Goal: Register for event/course

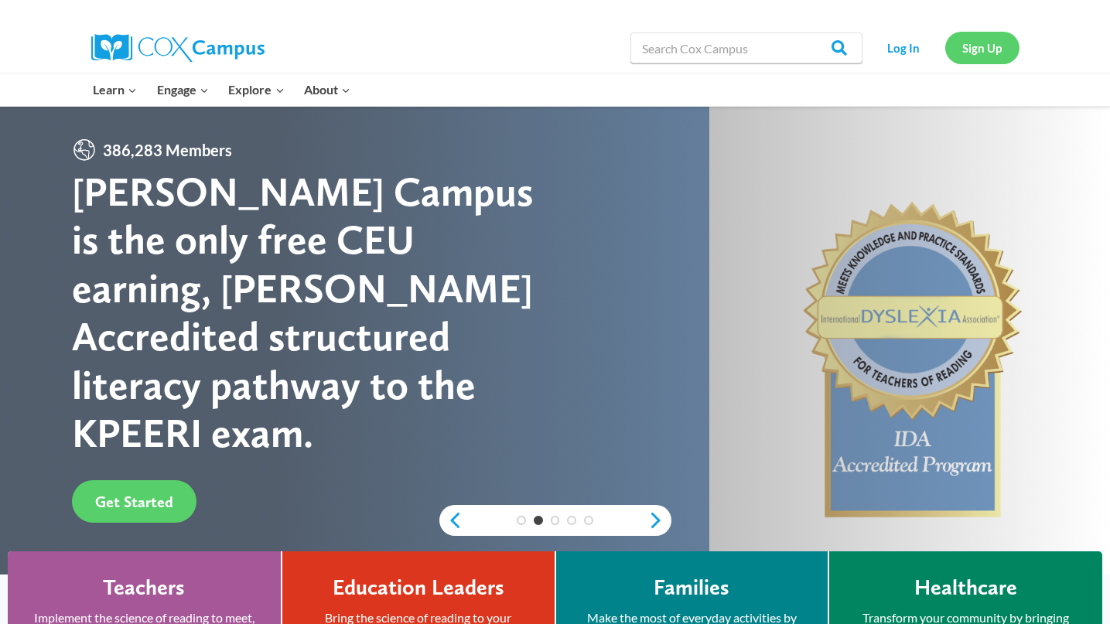
click at [983, 55] on link "Sign Up" at bounding box center [983, 48] width 74 height 32
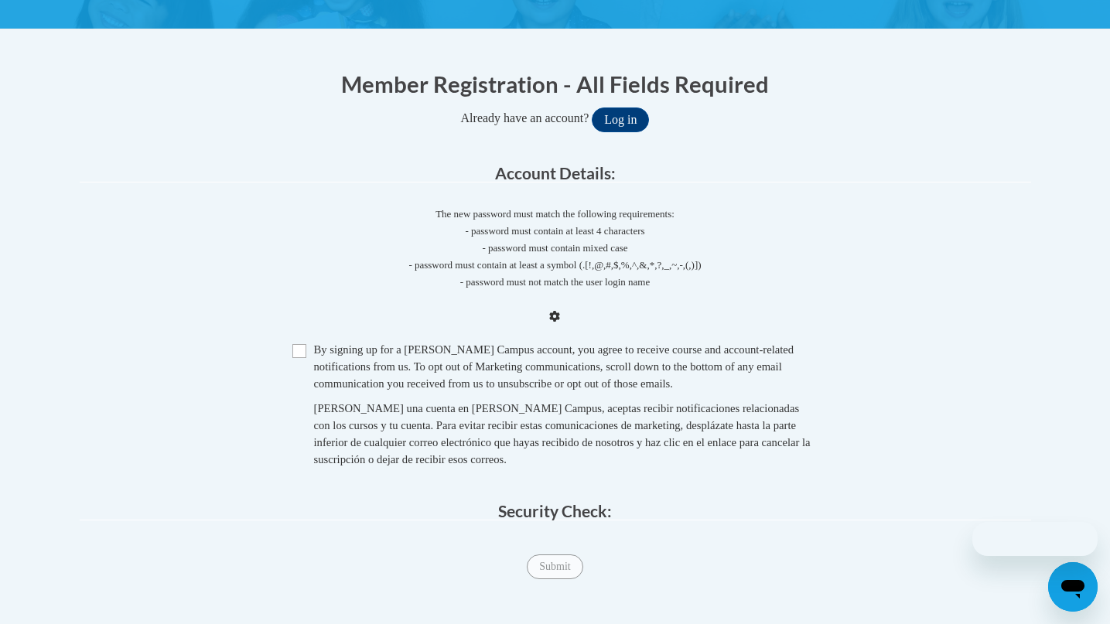
scroll to position [296, 0]
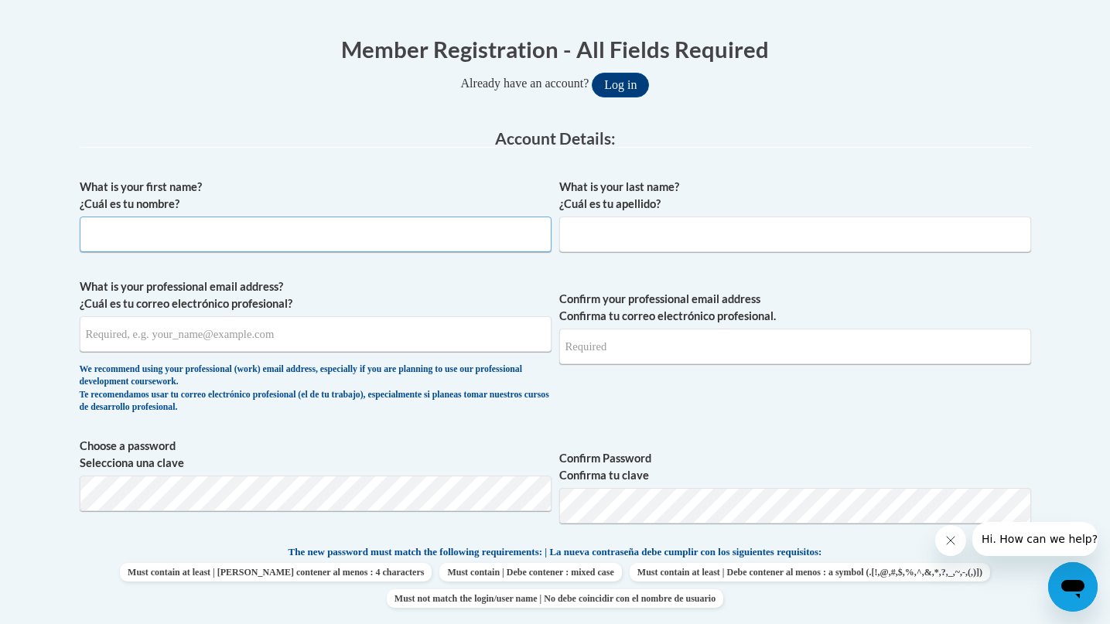
click at [282, 243] on input "What is your first name? ¿Cuál es tu nombre?" at bounding box center [316, 235] width 472 height 36
type input "Dylan"
type input "Brown"
click at [213, 341] on input "What is your professional email address? ¿Cuál es tu correo electrónico profesi…" at bounding box center [316, 334] width 472 height 36
click at [413, 344] on input "dybrown@kippatl.org" at bounding box center [316, 334] width 472 height 36
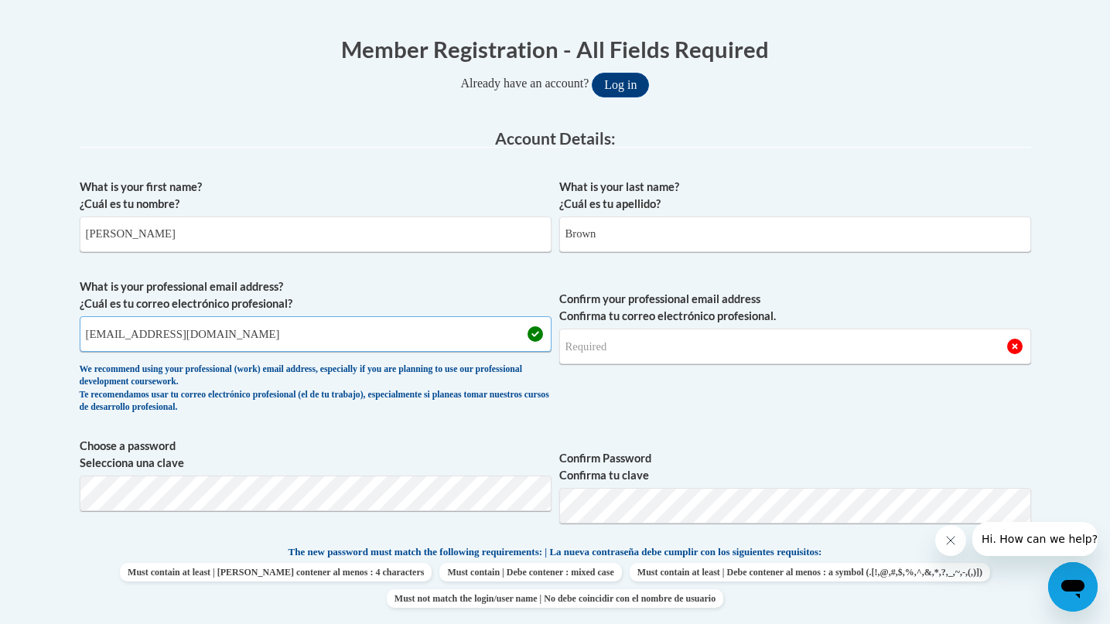
click at [413, 344] on input "dybrown@kippatl.org" at bounding box center [316, 334] width 472 height 36
click at [403, 337] on input "dybrown@kippatl.org" at bounding box center [316, 334] width 472 height 36
type input "dybrown@kippatl.org"
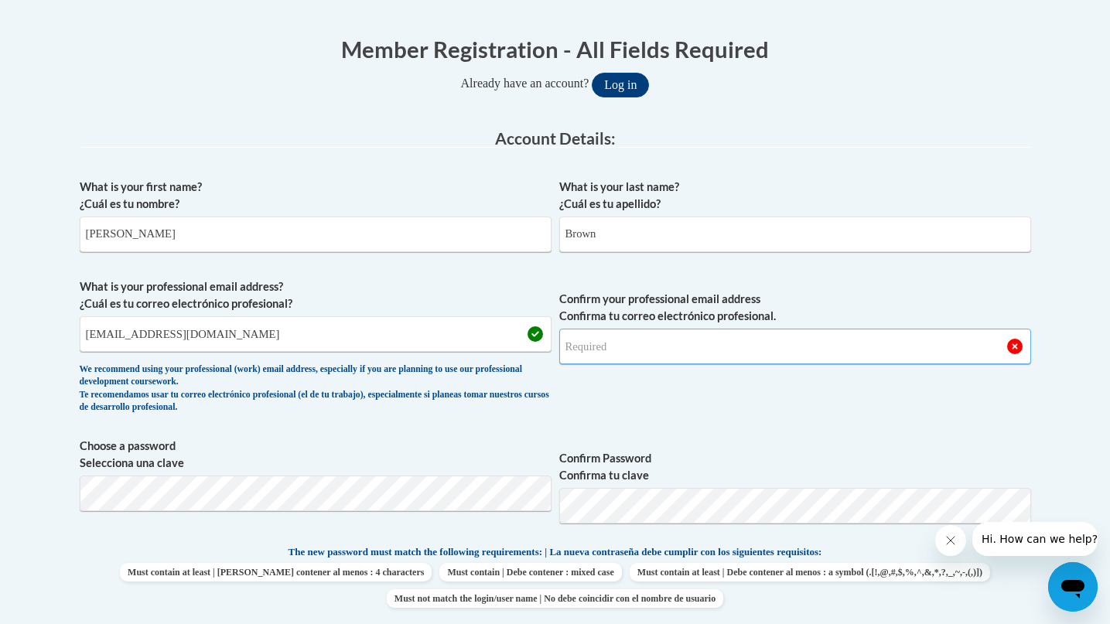
click at [644, 350] on input "Confirm your professional email address Confirma tu correo electrónico profesio…" at bounding box center [795, 347] width 472 height 36
type input "dybrown@kippatl.org"
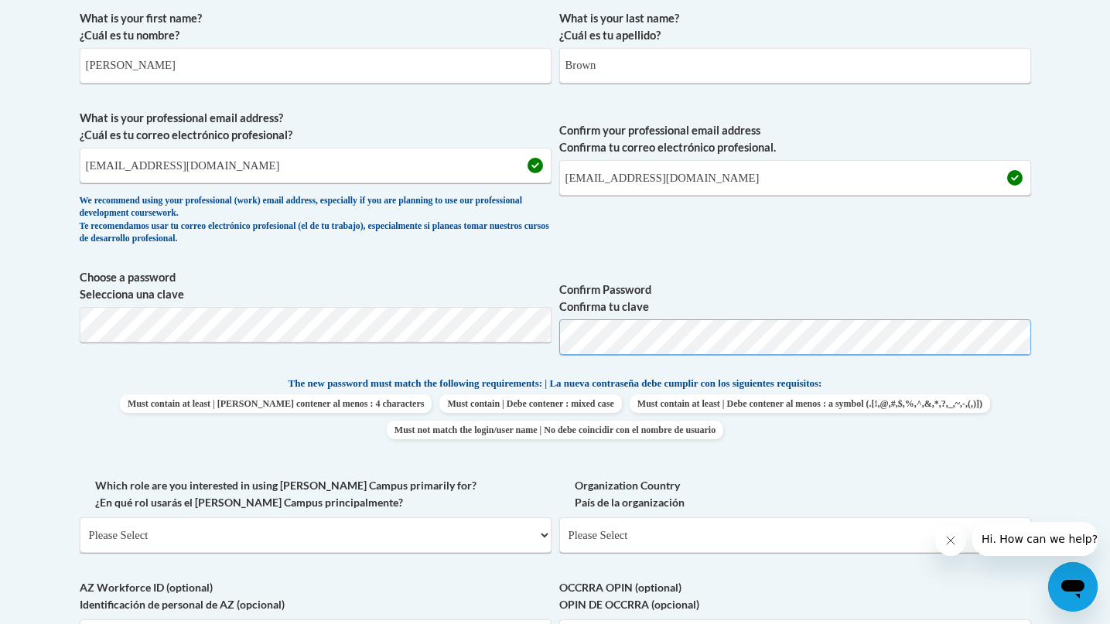
scroll to position [657, 0]
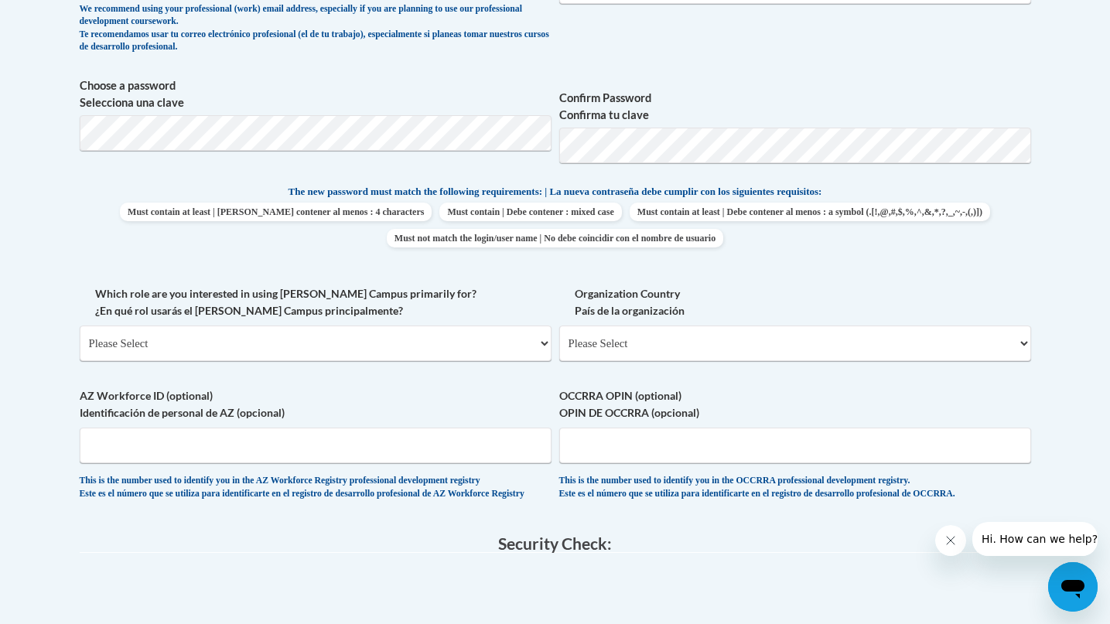
click at [1050, 230] on body "This site uses cookies to help improve your learning experience. By continuing …" at bounding box center [555, 287] width 1110 height 1889
click at [321, 331] on select "Please Select College/University | Colegio/Universidad Community/Nonprofit Part…" at bounding box center [316, 344] width 472 height 36
select select "fbf2d438-af2f-41f8-98f1-81c410e29de3"
click at [80, 326] on select "Please Select College/University | Colegio/Universidad Community/Nonprofit Part…" at bounding box center [316, 344] width 472 height 36
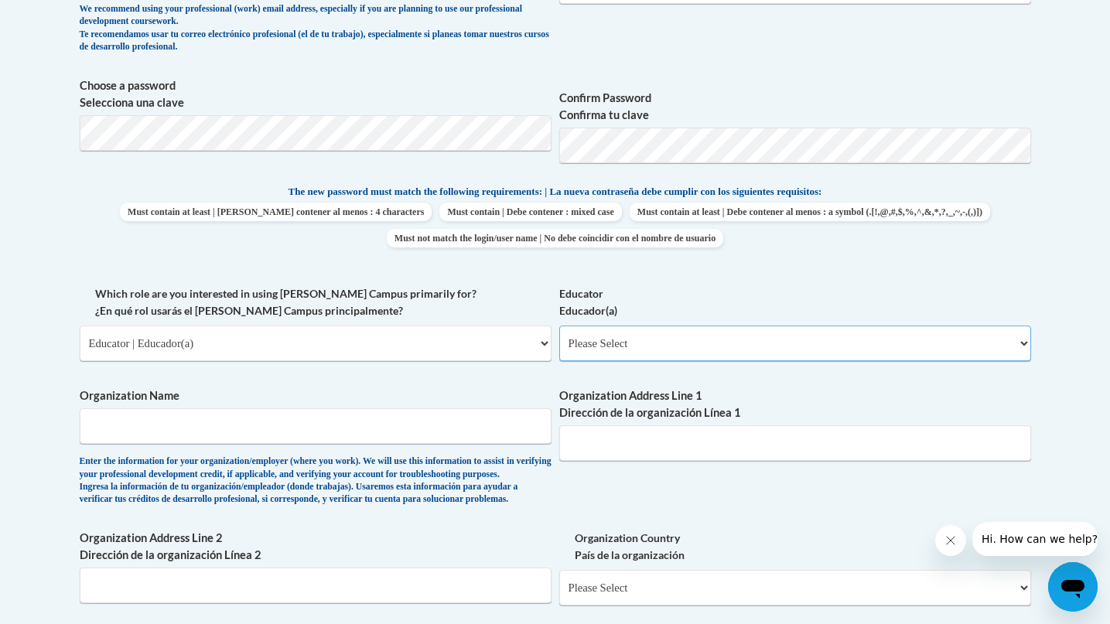
click at [694, 348] on select "Please Select Early Learning/Daycare Teacher/Family Home Care Provider | Maestr…" at bounding box center [795, 344] width 472 height 36
select select "5455f13f-8aeb-4200-a53b-f3dbe28286cf"
click at [559, 326] on select "Please Select Early Learning/Daycare Teacher/Family Home Care Provider | Maestr…" at bounding box center [795, 344] width 472 height 36
click at [439, 436] on input "Organization Name" at bounding box center [316, 427] width 472 height 36
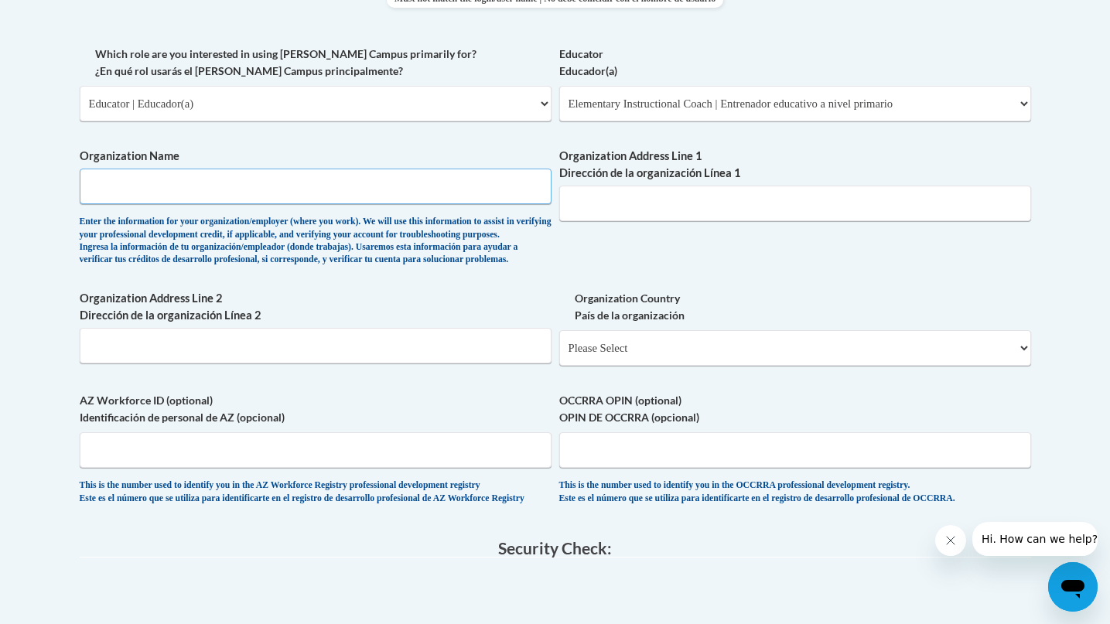
scroll to position [887, 0]
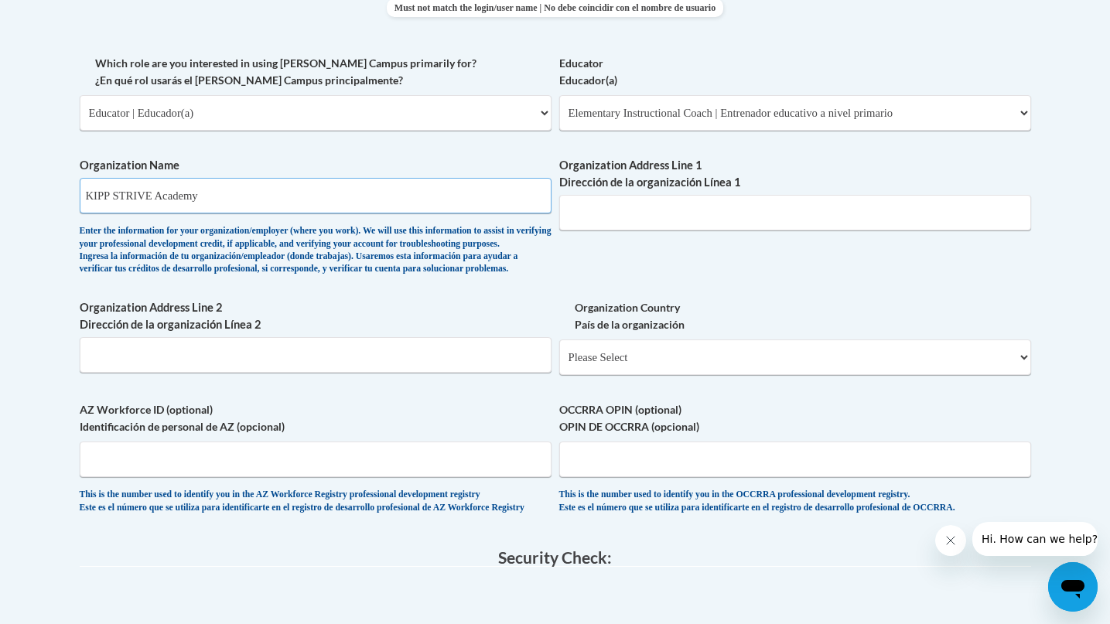
type input "KIPP STRIVE Academy"
click at [704, 210] on input "Organization Address Line 1 Dirección de la organización Línea 1" at bounding box center [795, 213] width 472 height 36
type input "1444 Lucile Ave"
click at [613, 375] on select "Please Select United States | Estados Unidos Outside of the United States | Fue…" at bounding box center [795, 358] width 472 height 36
select select "ad49bcad-a171-4b2e-b99c-48b446064914"
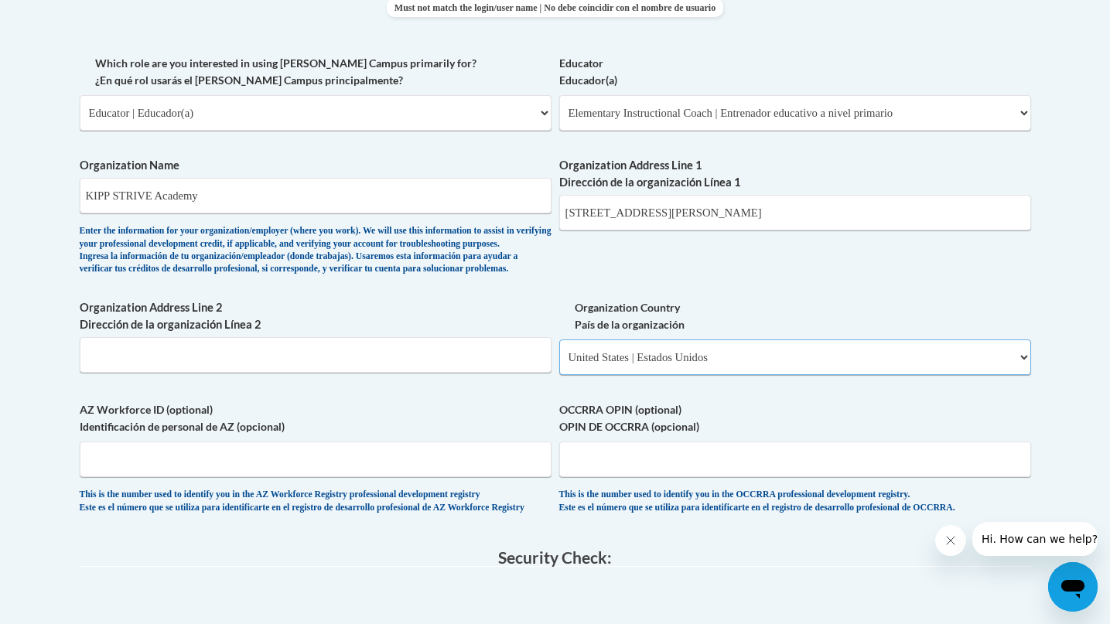
click at [559, 364] on select "Please Select United States | Estados Unidos Outside of the United States | Fue…" at bounding box center [795, 358] width 472 height 36
select select
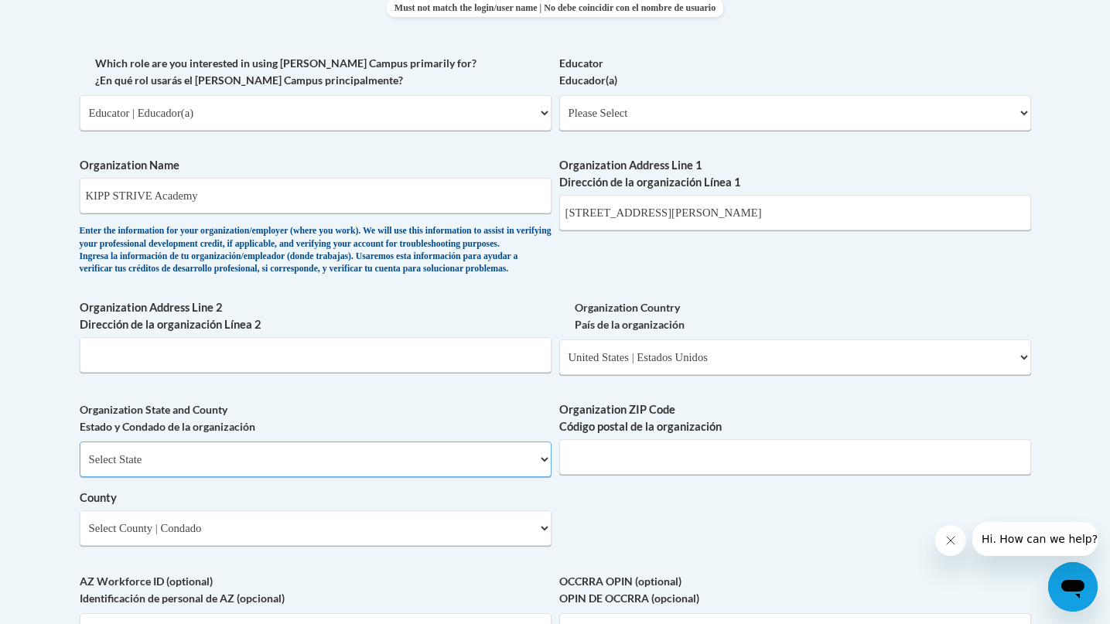
click at [321, 477] on select "Select State Alabama Alaska Arizona Arkansas California Colorado Connecticut De…" at bounding box center [316, 460] width 472 height 36
select select "Georgia"
click at [80, 467] on select "Select State Alabama Alaska Arizona Arkansas California Colorado Connecticut De…" at bounding box center [316, 460] width 472 height 36
click at [604, 474] on input "Organization ZIP Code Código postal de la organización" at bounding box center [795, 457] width 472 height 36
type input "30310"
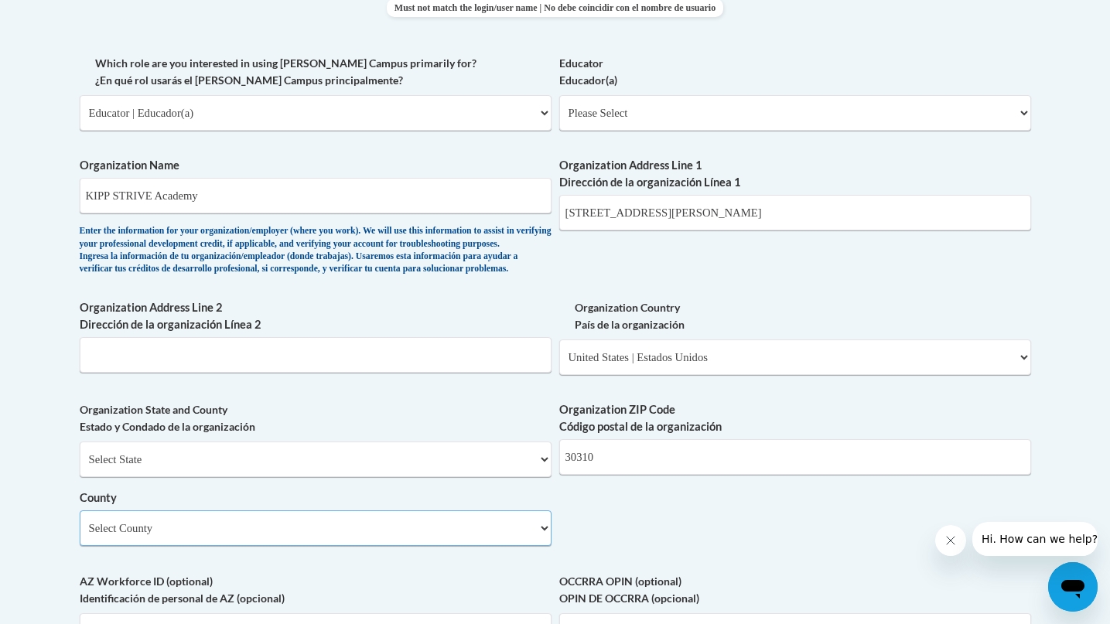
click at [501, 546] on select "Select County Appling Atkinson Bacon Baker Baldwin Banks Barrow Bartow Ben Hill…" at bounding box center [316, 529] width 472 height 36
select select "Fulton"
click at [80, 536] on select "Select County Appling Atkinson Bacon Baker Baldwin Banks Barrow Bartow Ben Hill…" at bounding box center [316, 529] width 472 height 36
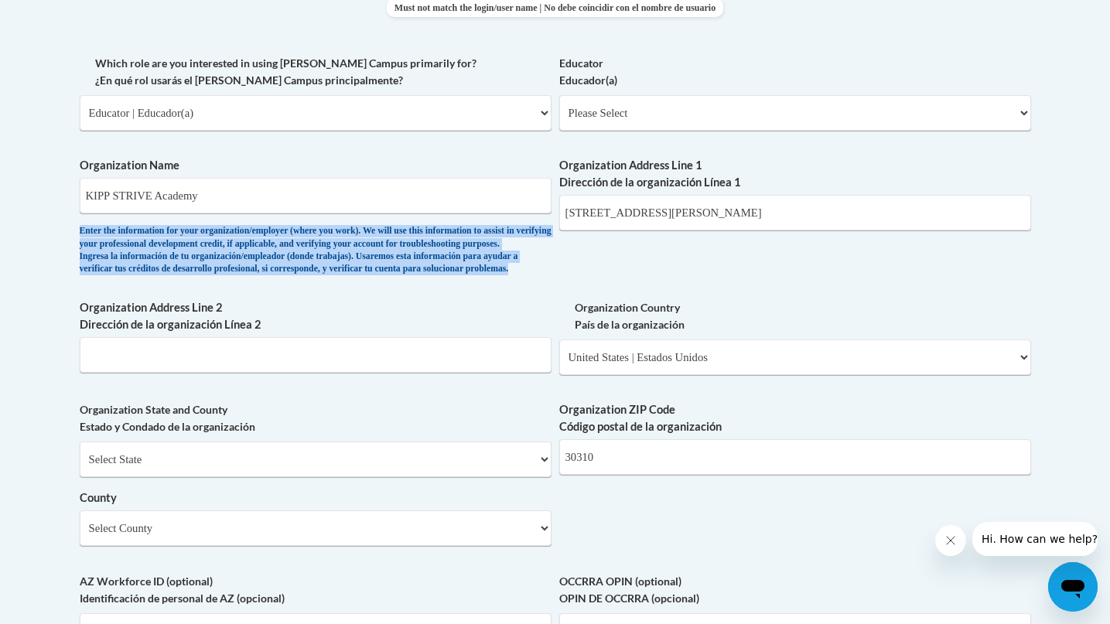
drag, startPoint x: 552, startPoint y: 259, endPoint x: 591, endPoint y: 258, distance: 38.7
click at [591, 258] on div "What is your first name? ¿Cuál es tu nombre? Dylan What is your last name? ¿Cuá…" at bounding box center [556, 141] width 952 height 1122
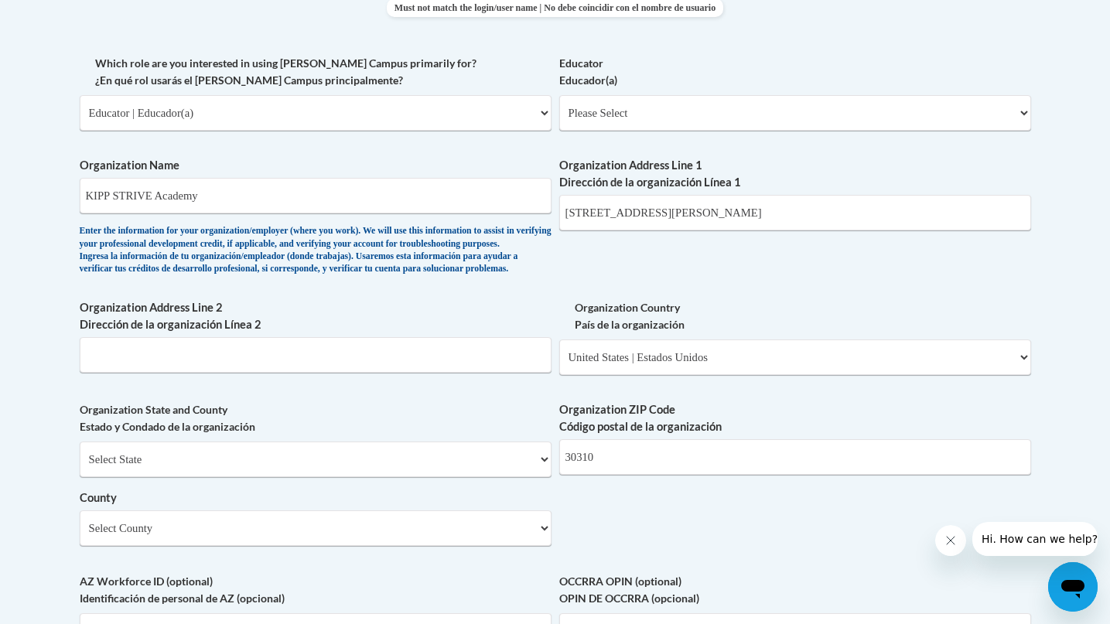
click at [591, 258] on div "What is your first name? ¿Cuál es tu nombre? Dylan What is your last name? ¿Cuá…" at bounding box center [556, 141] width 952 height 1122
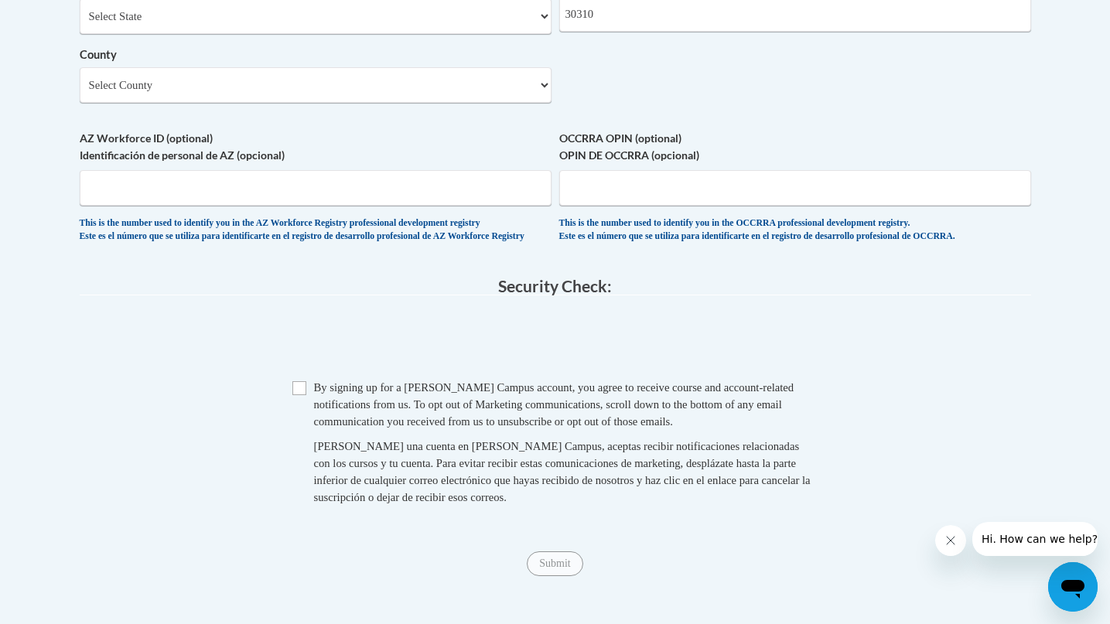
scroll to position [1339, 0]
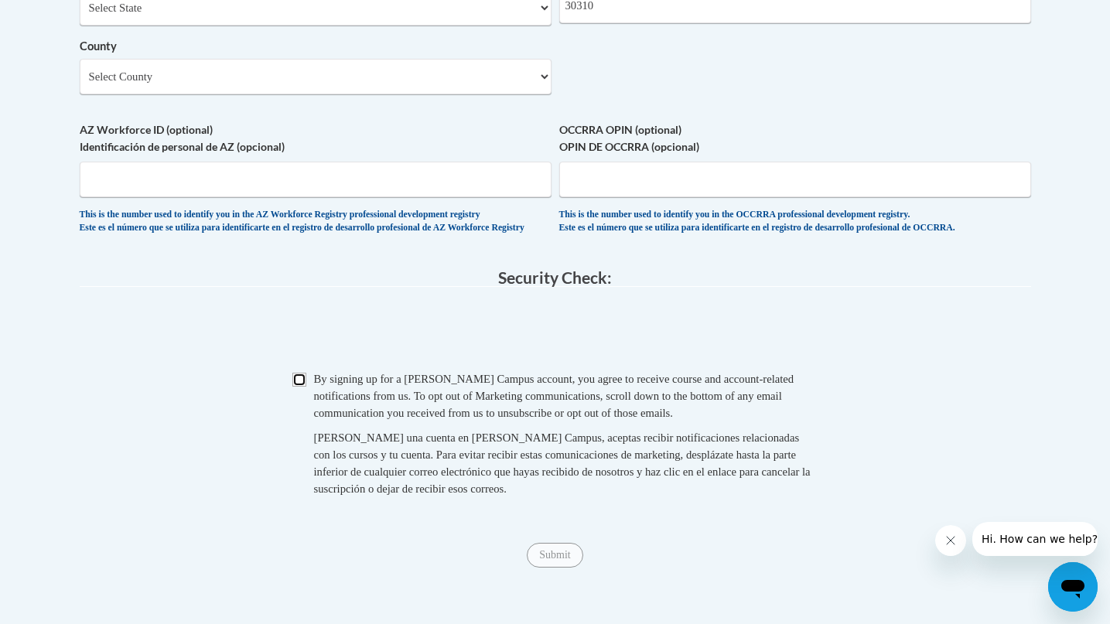
click at [304, 387] on input "Checkbox" at bounding box center [299, 380] width 14 height 14
checkbox input "true"
click at [540, 568] on input "Submit" at bounding box center [555, 555] width 56 height 25
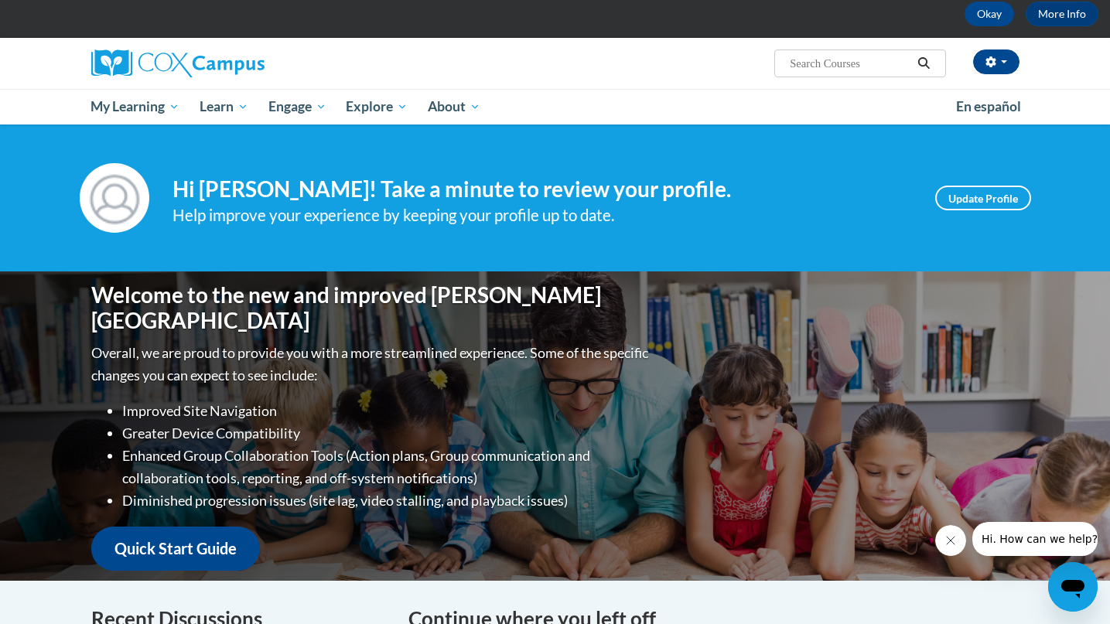
scroll to position [80, 0]
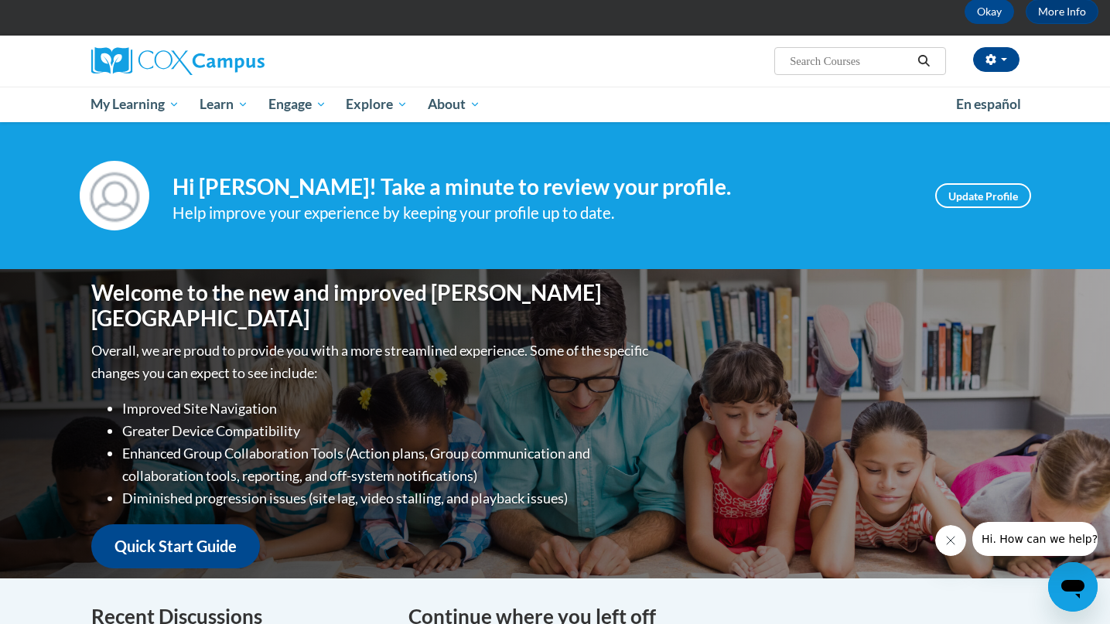
click at [807, 52] on input "Search..." at bounding box center [850, 61] width 124 height 19
type input "reading fluency"
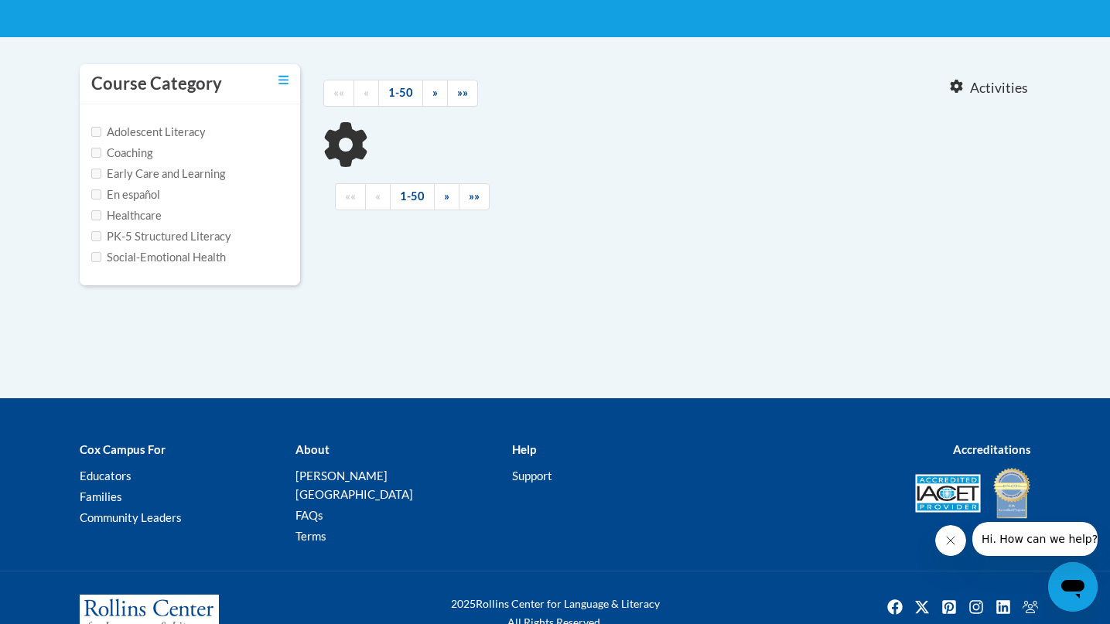
scroll to position [286, 0]
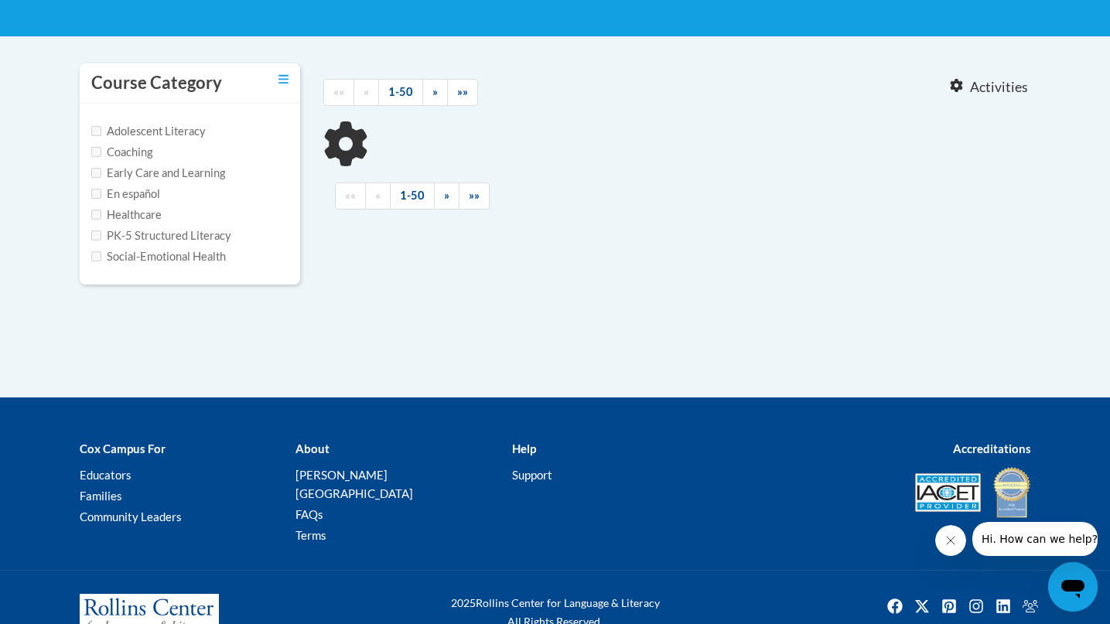
type input "reading fluency"
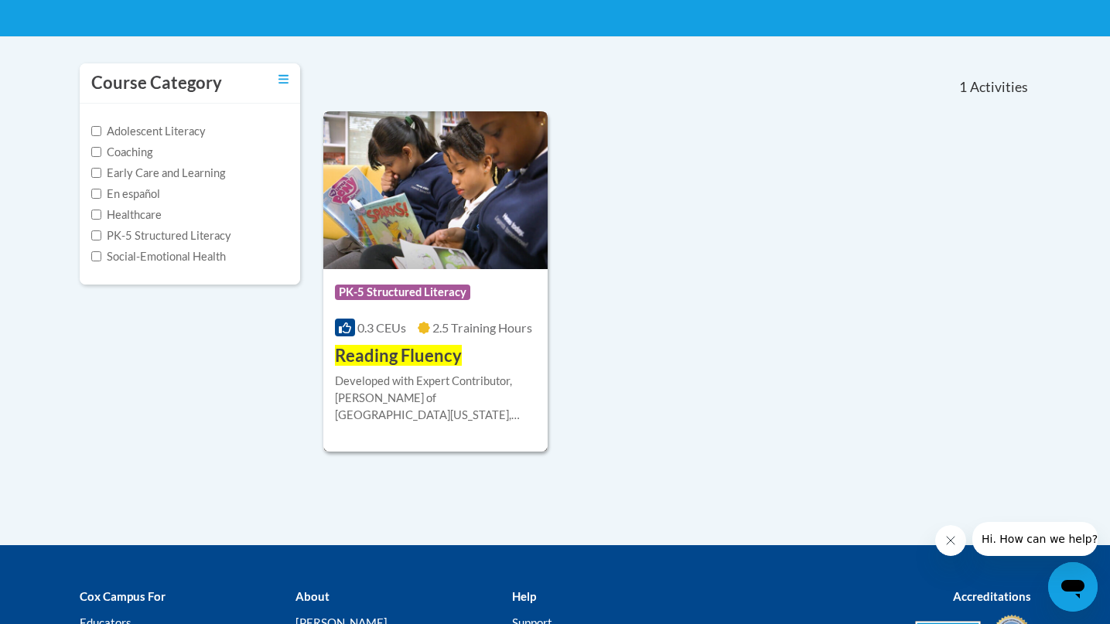
click at [490, 300] on div "Course Category: PK-5 Structured Literacy" at bounding box center [436, 294] width 202 height 35
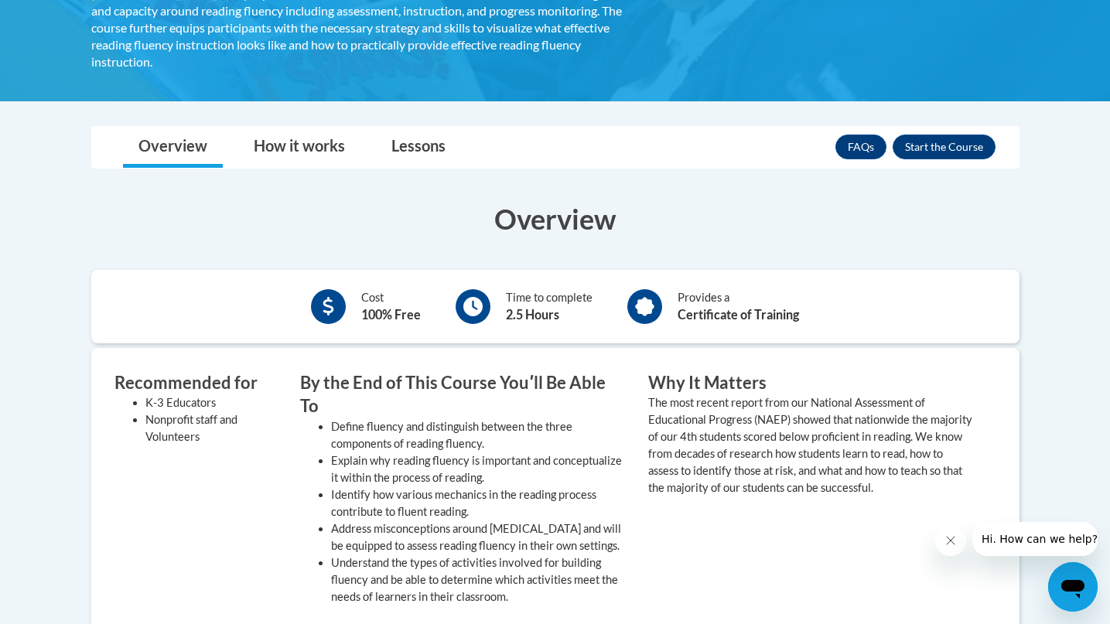
scroll to position [347, 0]
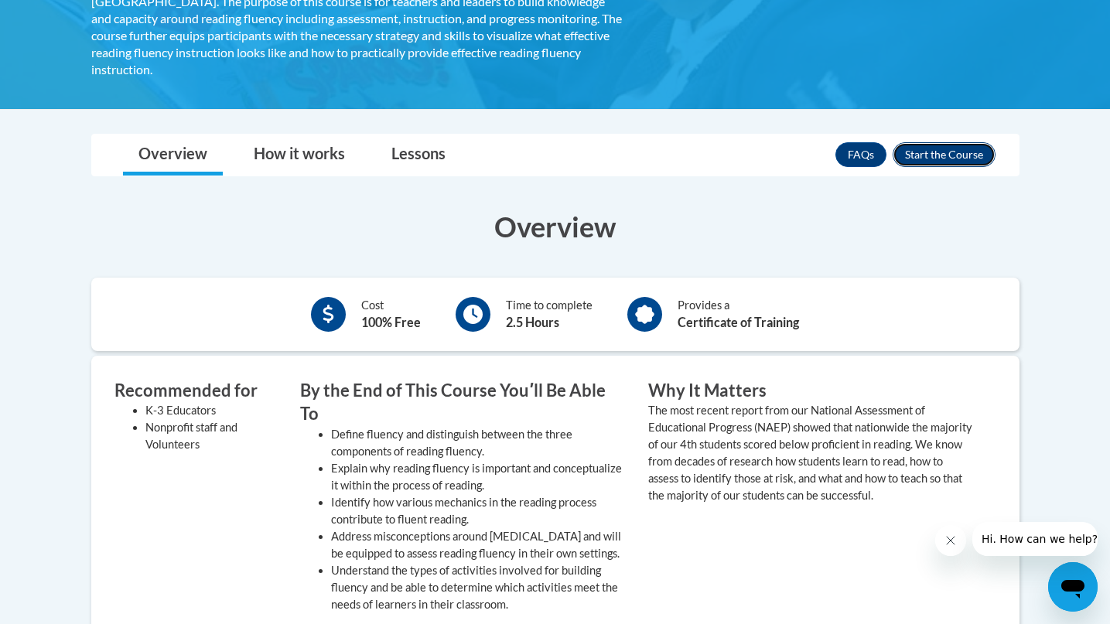
click at [922, 143] on button "Enroll" at bounding box center [944, 154] width 103 height 25
click at [419, 142] on link "Lessons" at bounding box center [418, 155] width 85 height 41
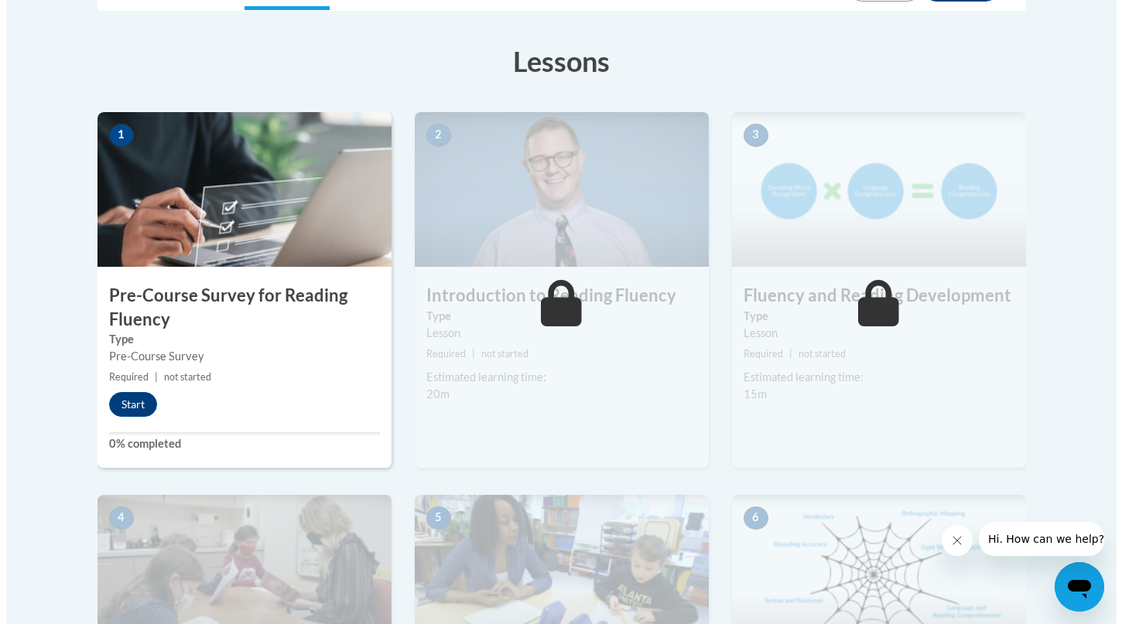
scroll to position [409, 0]
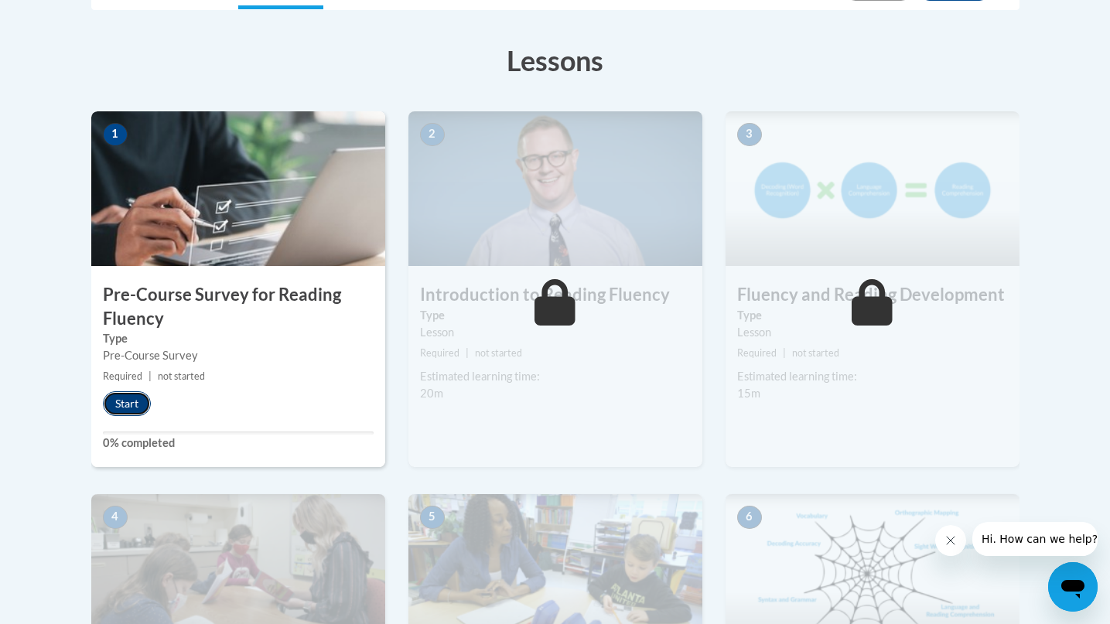
click at [118, 407] on button "Start" at bounding box center [127, 404] width 48 height 25
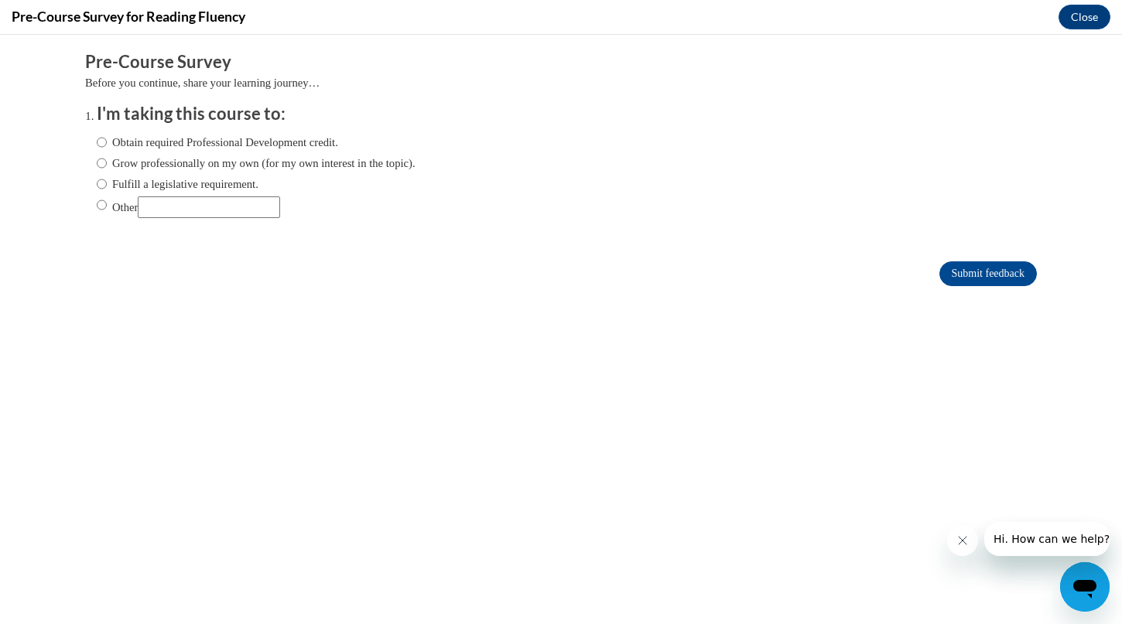
scroll to position [0, 0]
click at [148, 140] on label "Obtain required Professional Development credit." at bounding box center [217, 142] width 241 height 17
click at [107, 140] on input "Obtain required Professional Development credit." at bounding box center [102, 142] width 10 height 17
radio input "true"
click at [984, 274] on input "Submit feedback" at bounding box center [987, 274] width 97 height 25
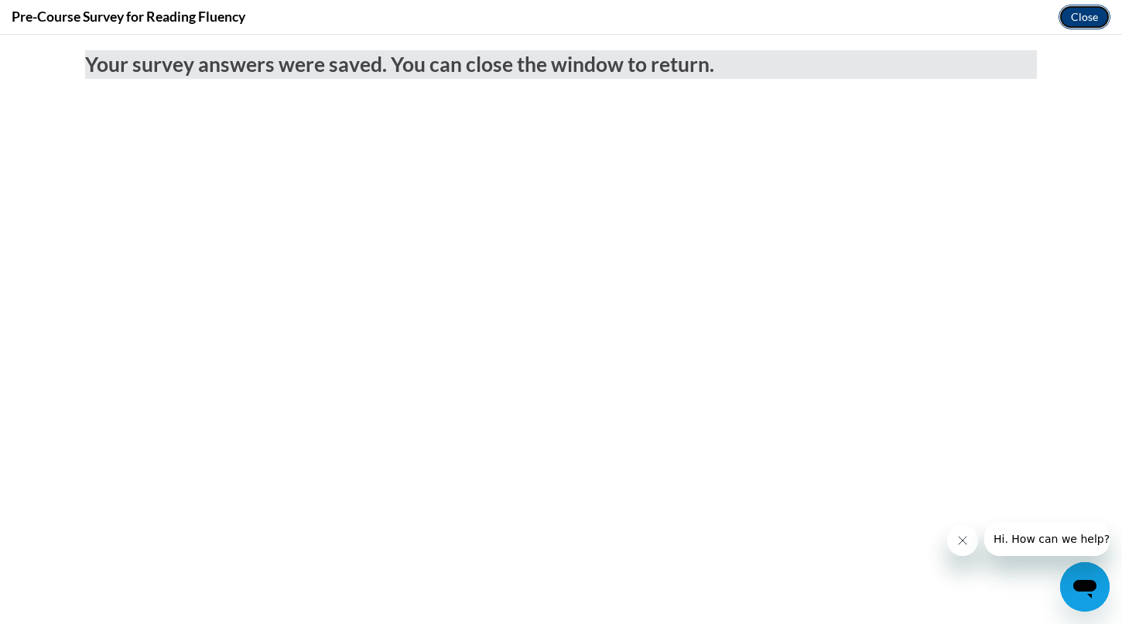
click at [1079, 17] on button "Close" at bounding box center [1084, 17] width 52 height 25
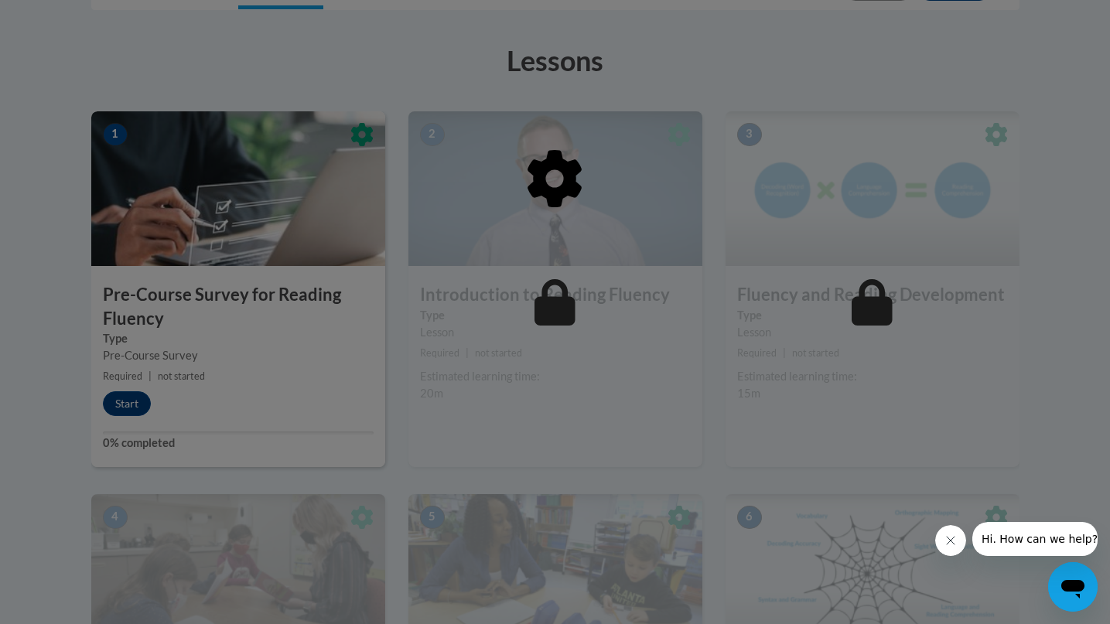
click at [949, 540] on icon "Close message from company" at bounding box center [951, 541] width 12 height 12
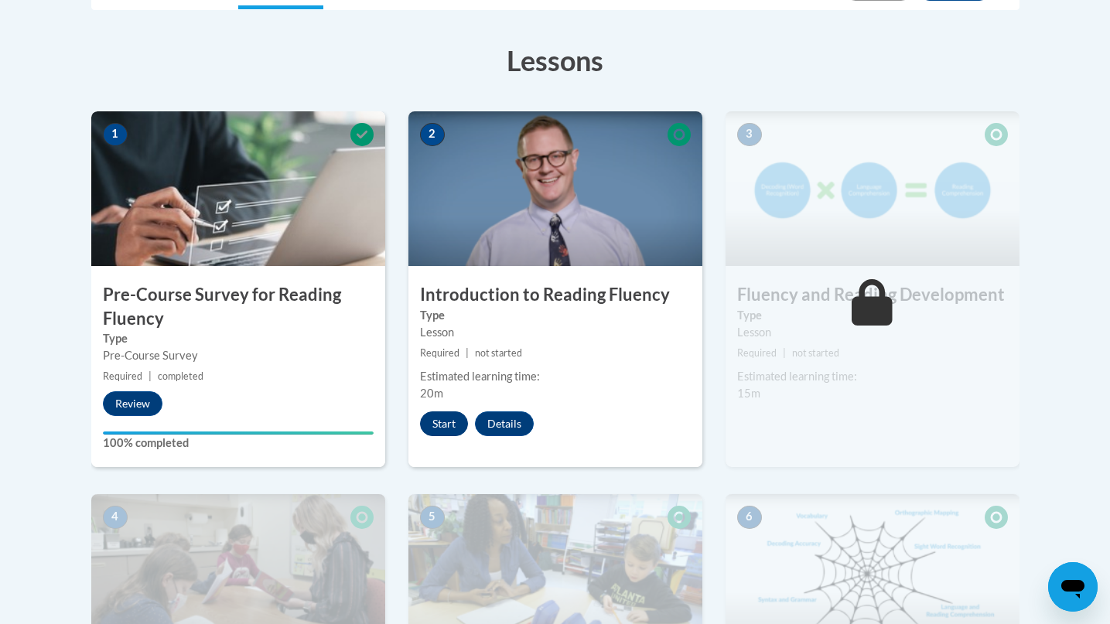
click at [430, 433] on button "Start" at bounding box center [444, 424] width 48 height 25
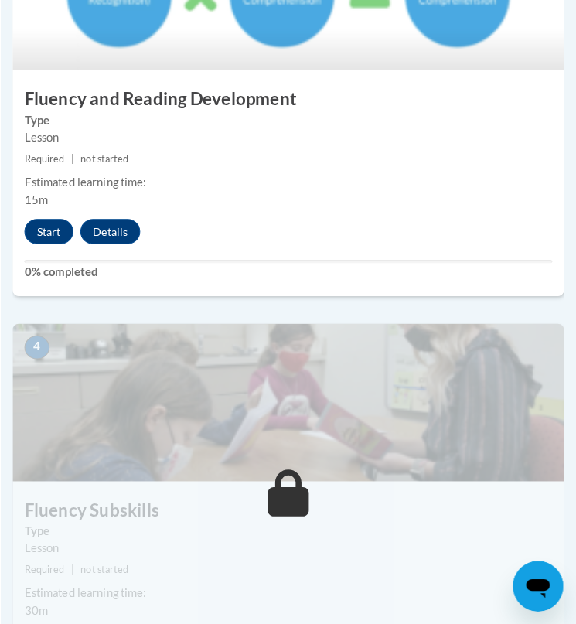
scroll to position [1210, 0]
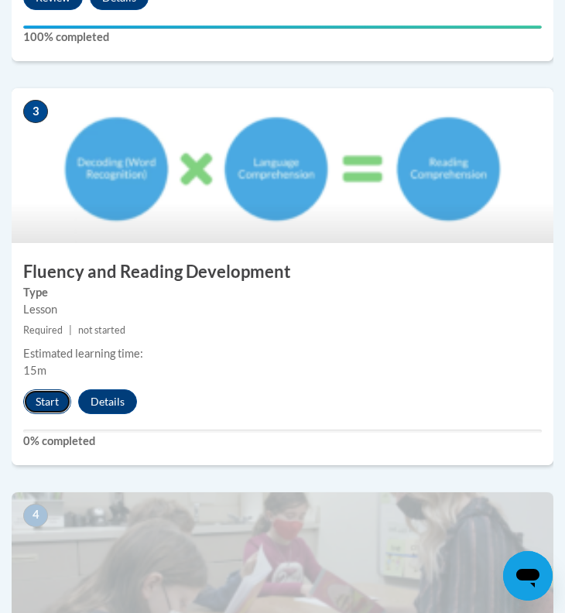
click at [45, 408] on button "Start" at bounding box center [47, 401] width 48 height 25
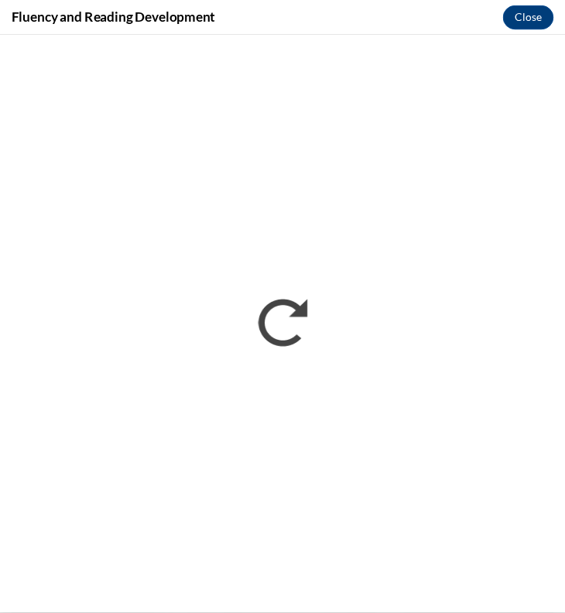
scroll to position [0, 0]
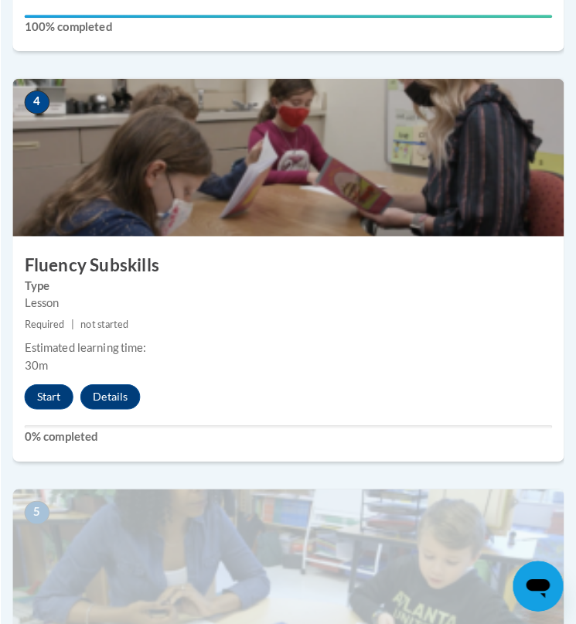
scroll to position [1632, 0]
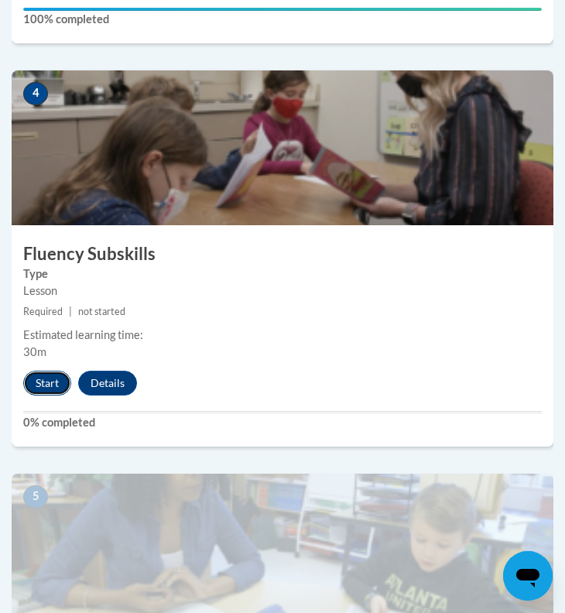
click at [53, 383] on button "Start" at bounding box center [47, 383] width 48 height 25
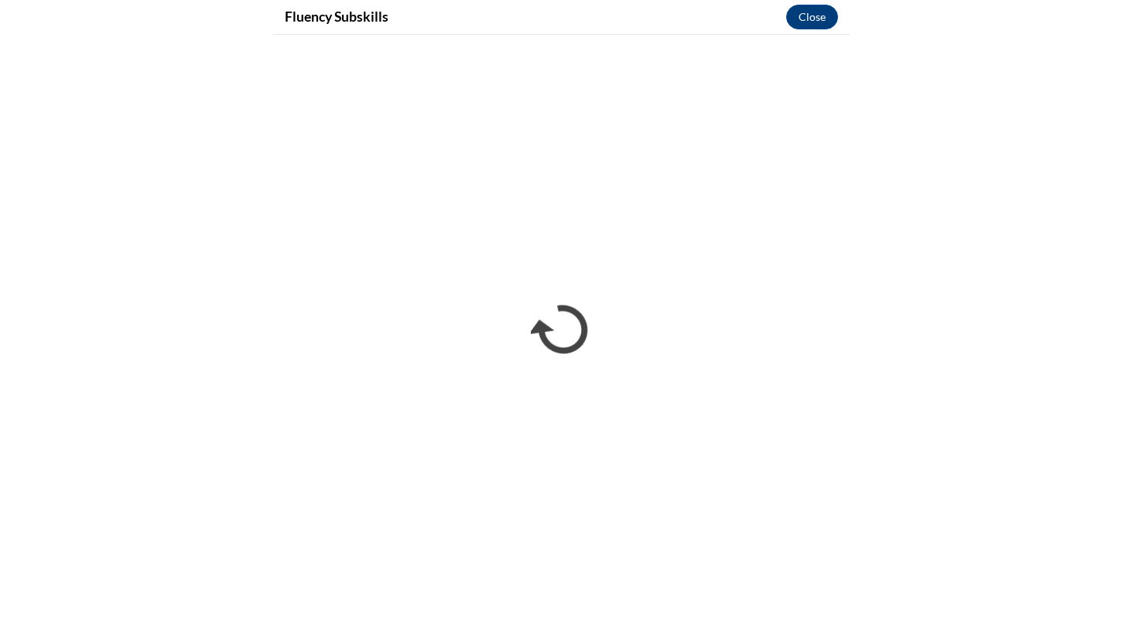
scroll to position [1427, 0]
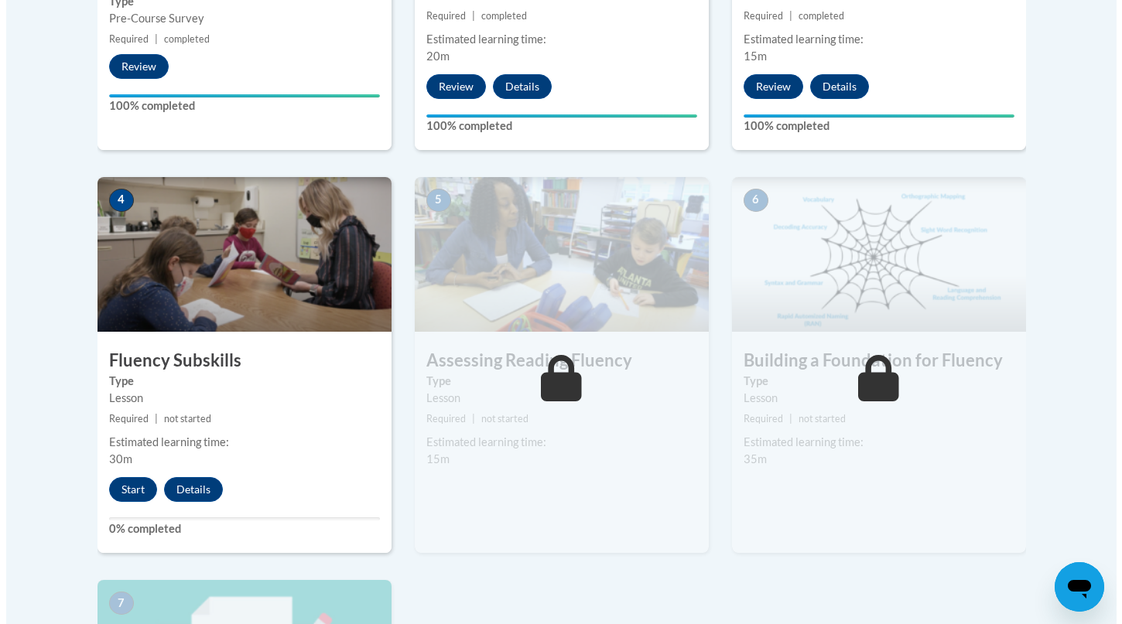
scroll to position [742, 0]
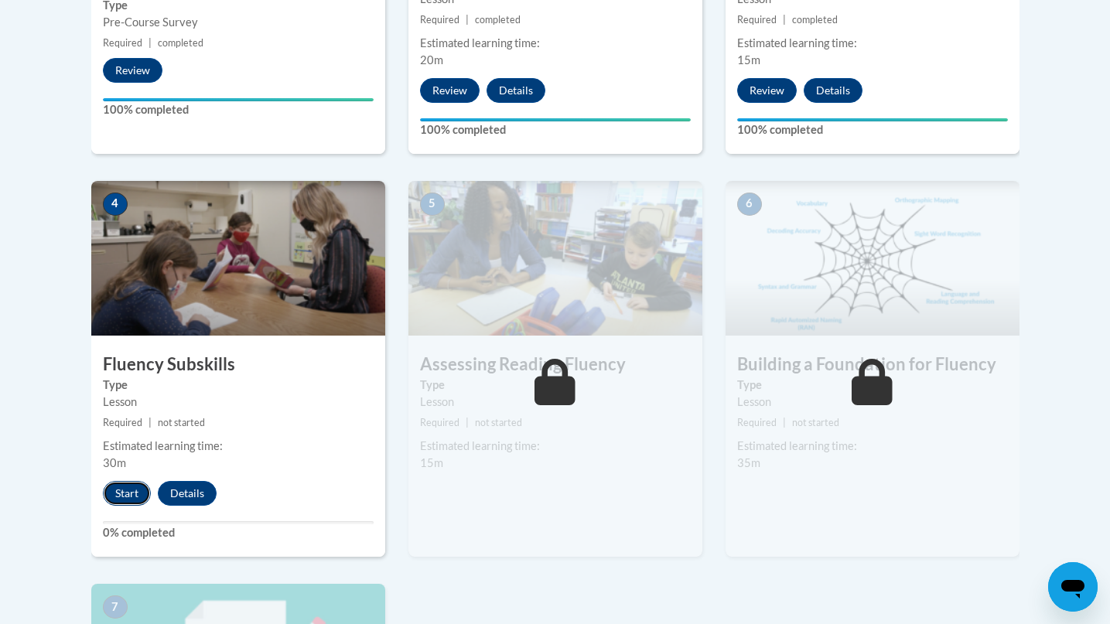
click at [121, 494] on button "Start" at bounding box center [127, 493] width 48 height 25
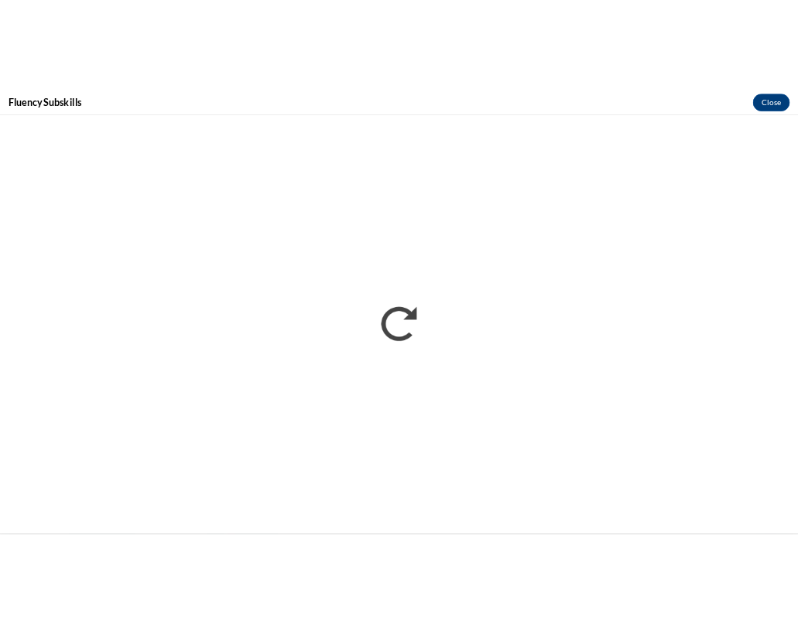
scroll to position [0, 0]
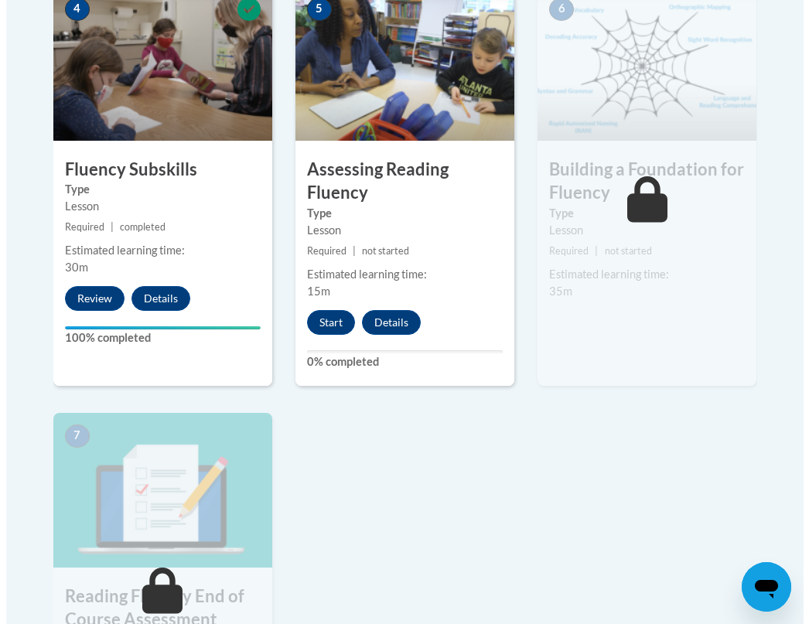
scroll to position [947, 0]
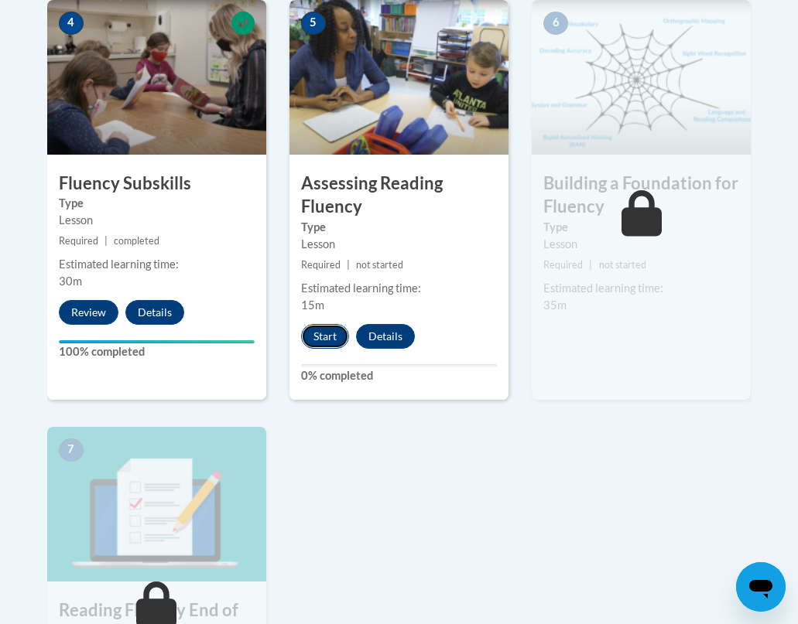
click at [332, 327] on button "Start" at bounding box center [325, 336] width 48 height 25
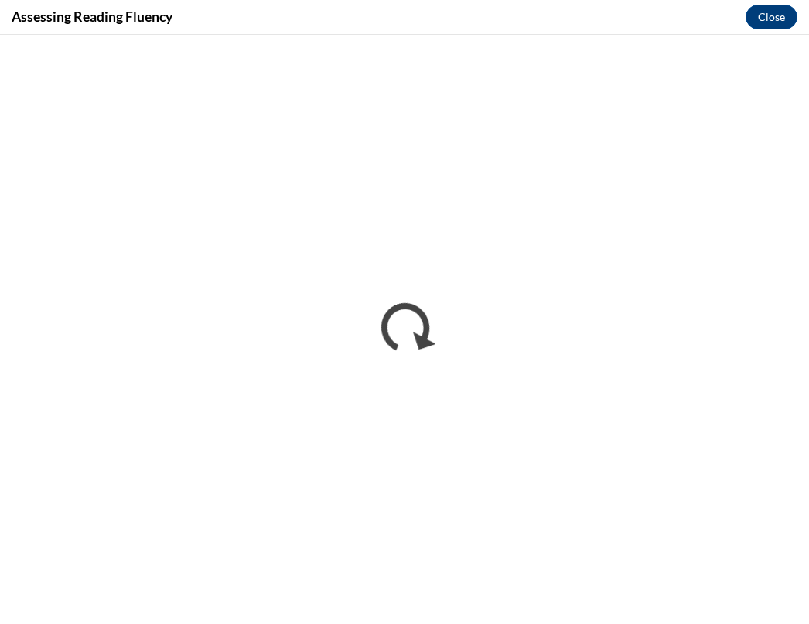
scroll to position [0, 0]
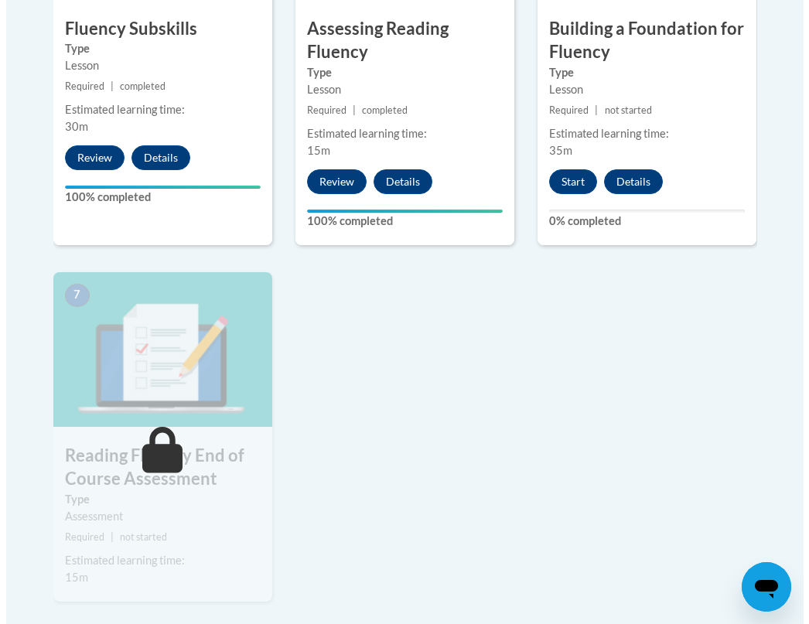
scroll to position [1083, 0]
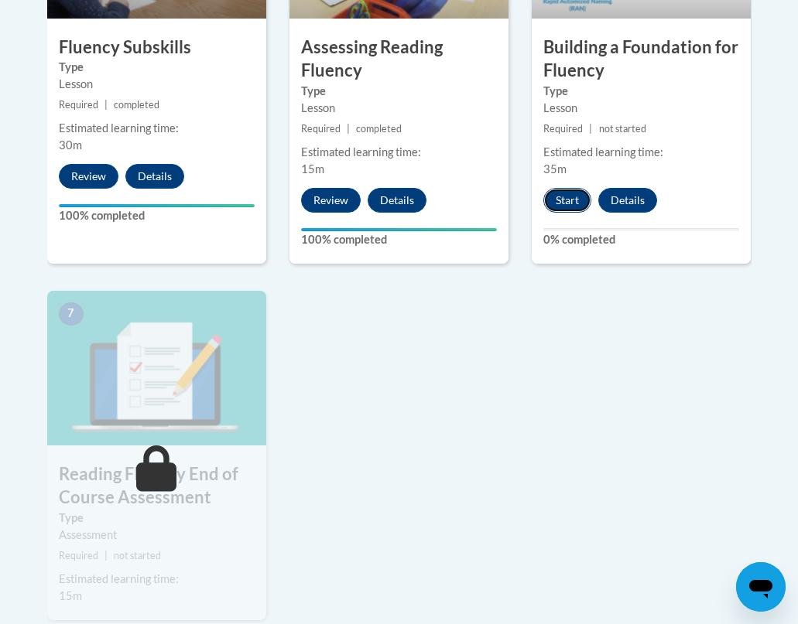
click at [573, 209] on button "Start" at bounding box center [567, 200] width 48 height 25
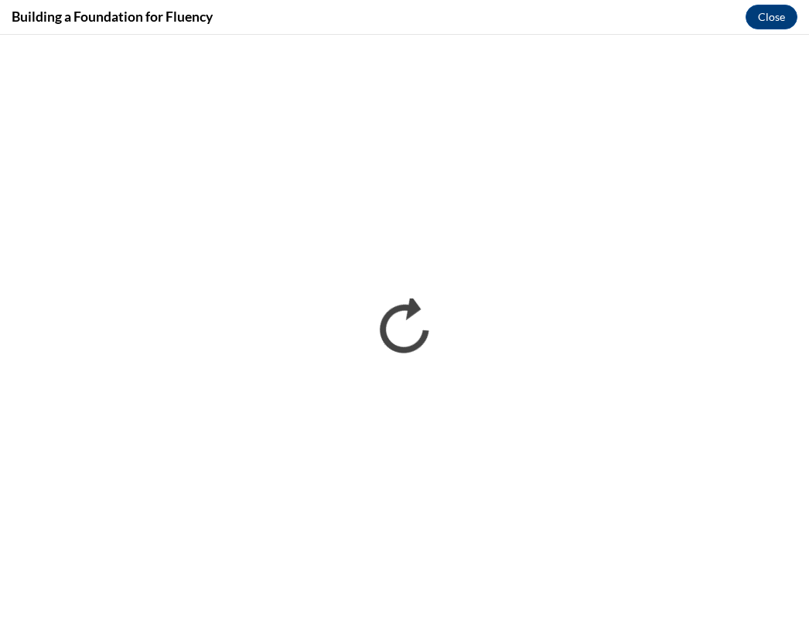
scroll to position [0, 0]
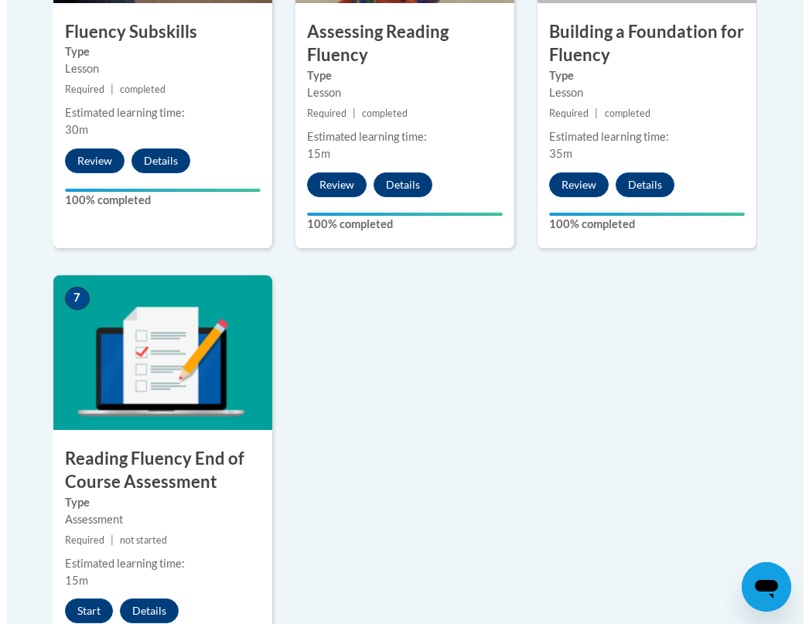
scroll to position [1156, 0]
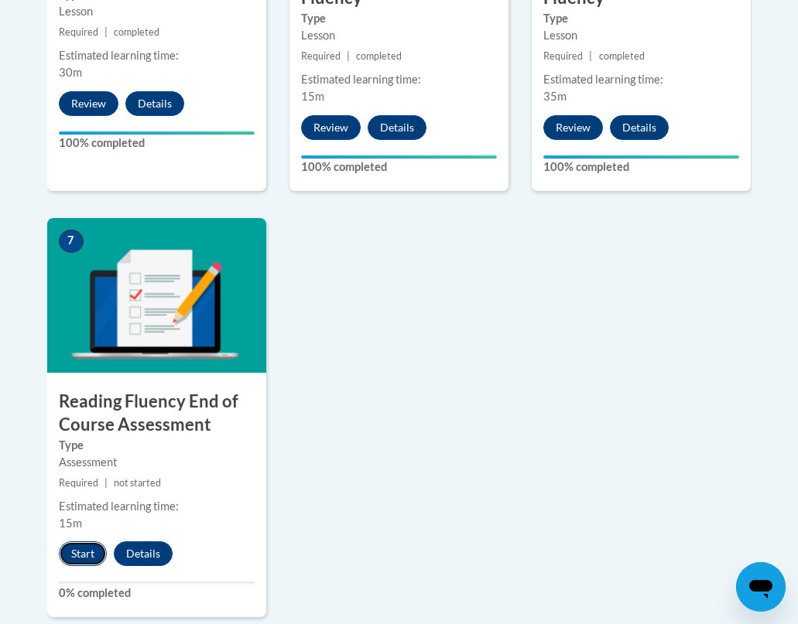
click at [92, 552] on button "Start" at bounding box center [83, 554] width 48 height 25
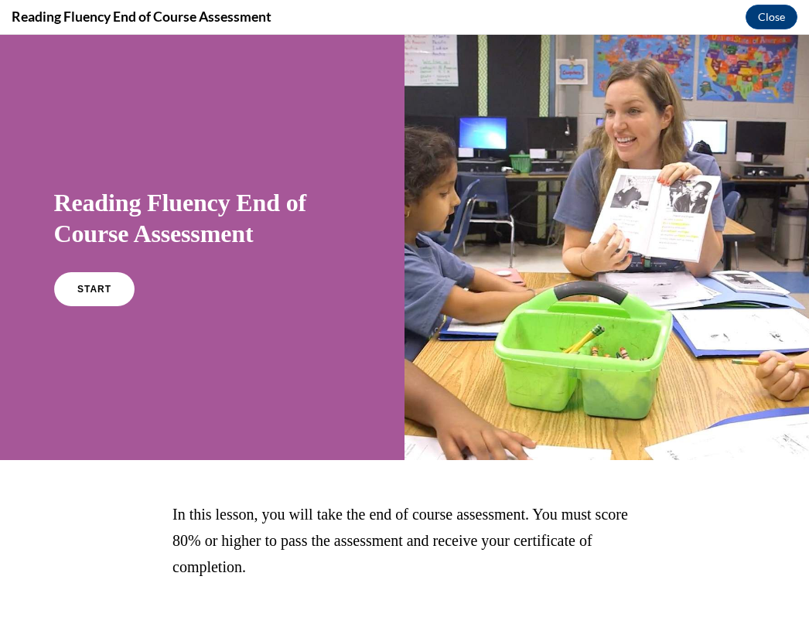
scroll to position [81, 0]
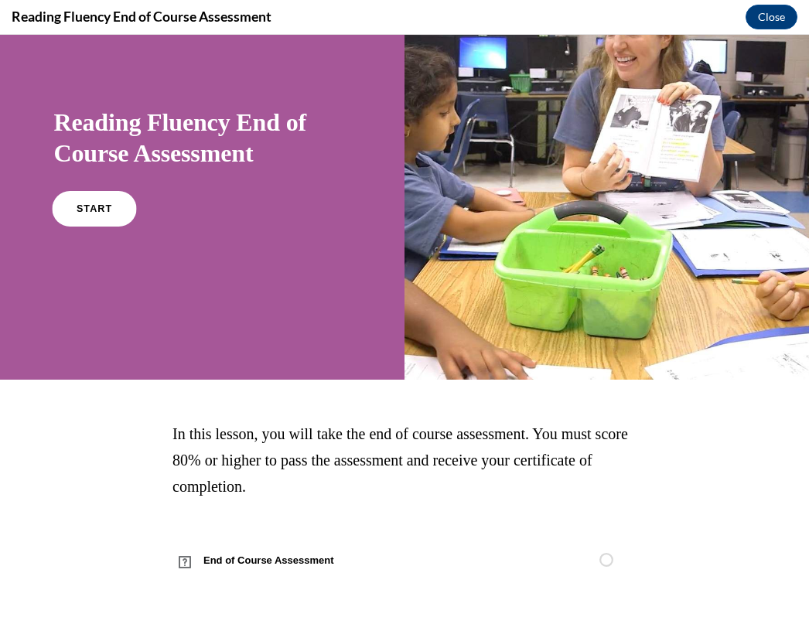
click at [82, 207] on span "START" at bounding box center [94, 209] width 36 height 12
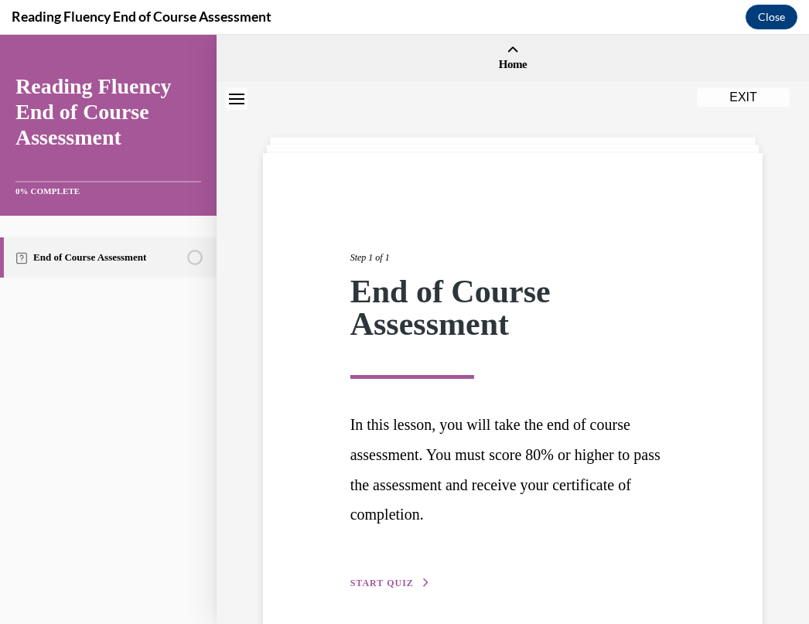
scroll to position [60, 0]
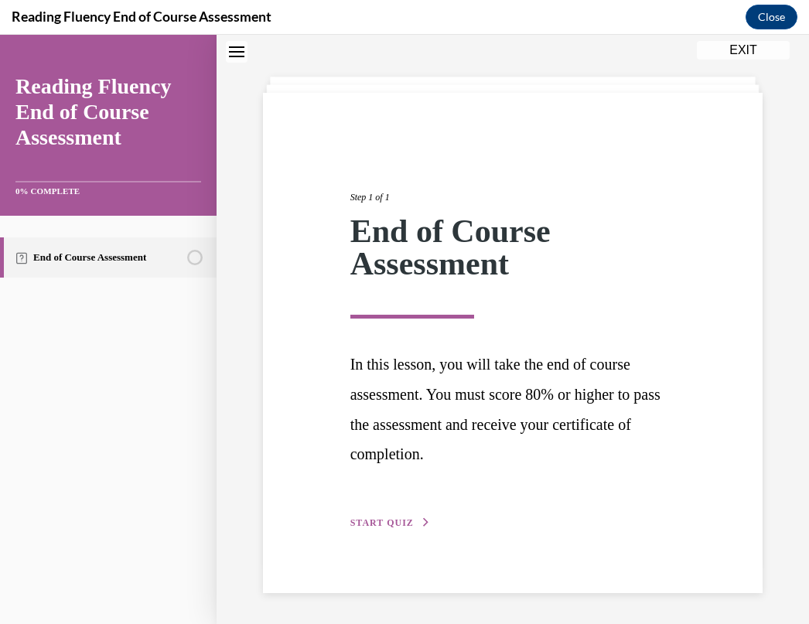
click at [383, 525] on span "START QUIZ" at bounding box center [382, 523] width 63 height 11
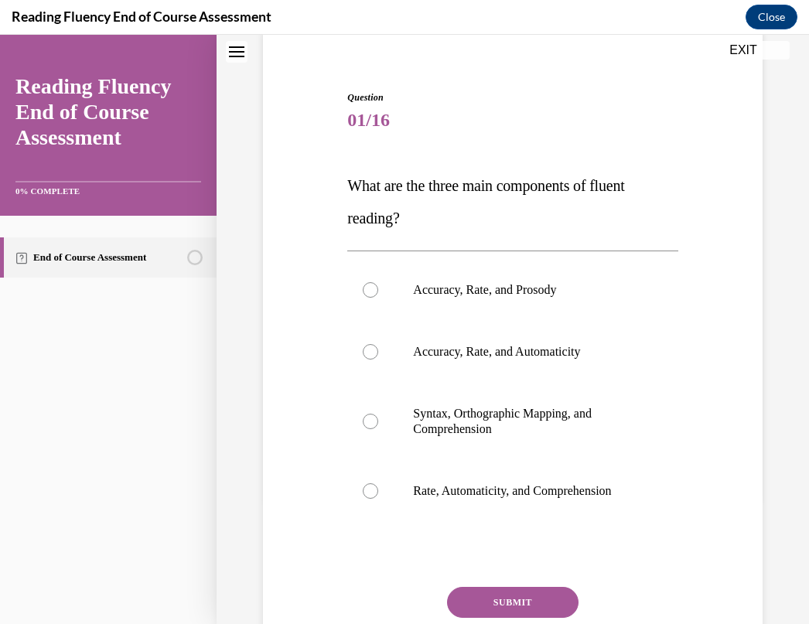
scroll to position [197, 0]
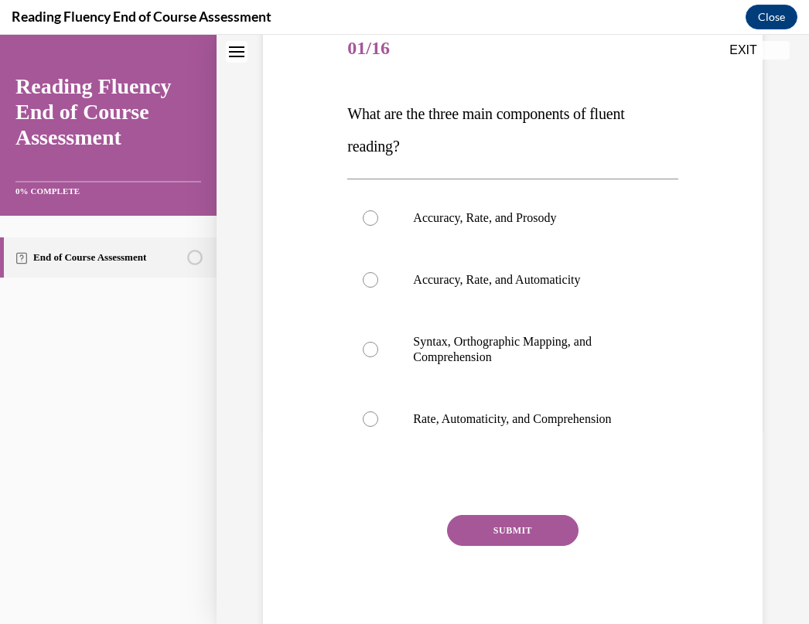
click at [347, 72] on div "Question 01/16 What are the three main components of fluent reading?  Accuracy,…" at bounding box center [512, 331] width 330 height 624
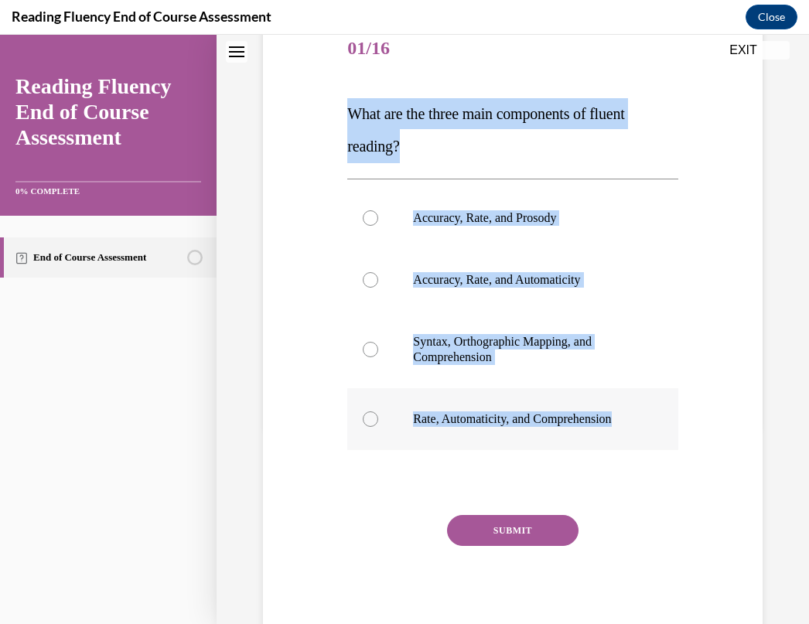
drag, startPoint x: 340, startPoint y: 105, endPoint x: 630, endPoint y: 429, distance: 434.0
click at [630, 429] on div "Question 01/16 What are the three main components of fluent reading?  Accuracy,…" at bounding box center [513, 307] width 508 height 670
copy div "What are the three main components of fluent reading?  Accuracy, Rate, and Pros…"
click at [765, 321] on div "Question 01/16 What are the three main components of fluent reading?  Accuracy,…" at bounding box center [513, 280] width 593 height 786
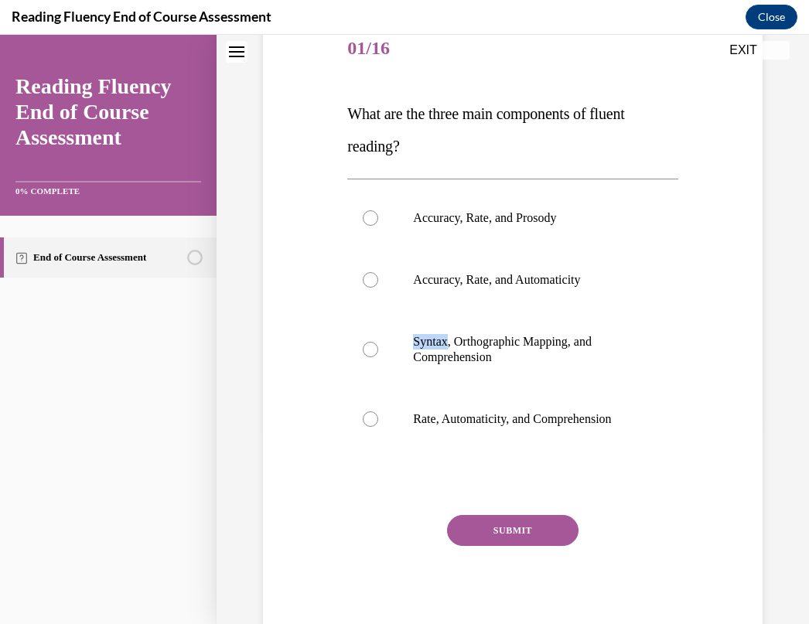
click at [765, 321] on div "Question 01/16 What are the three main components of fluent reading?  Accuracy,…" at bounding box center [513, 280] width 593 height 786
click at [774, 333] on div "Question 01/16 What are the three main components of fluent reading?  Accuracy,…" at bounding box center [513, 280] width 593 height 786
click at [436, 232] on label "Accuracy, Rate, and Prosody" at bounding box center [512, 218] width 330 height 62
click at [378, 226] on input "Accuracy, Rate, and Prosody" at bounding box center [370, 217] width 15 height 15
radio input "true"
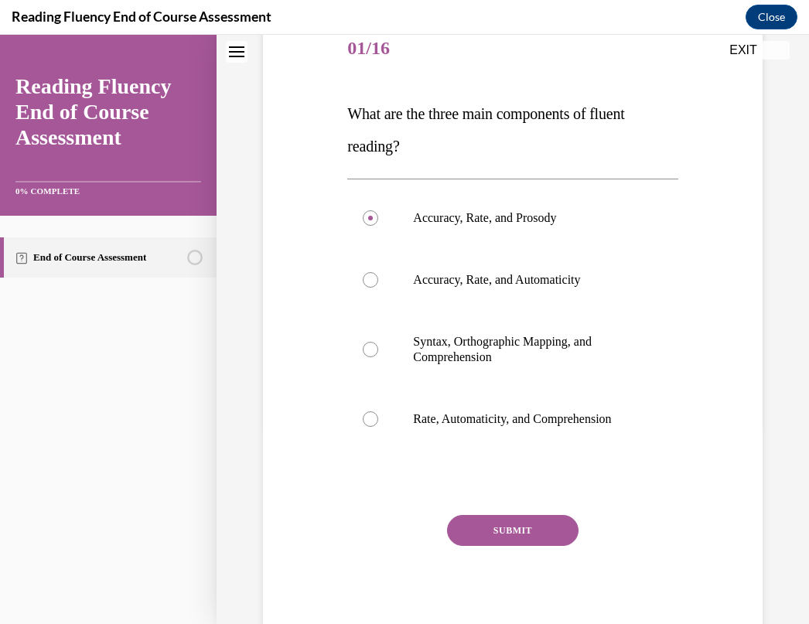
click at [499, 537] on button "SUBMIT" at bounding box center [513, 530] width 132 height 31
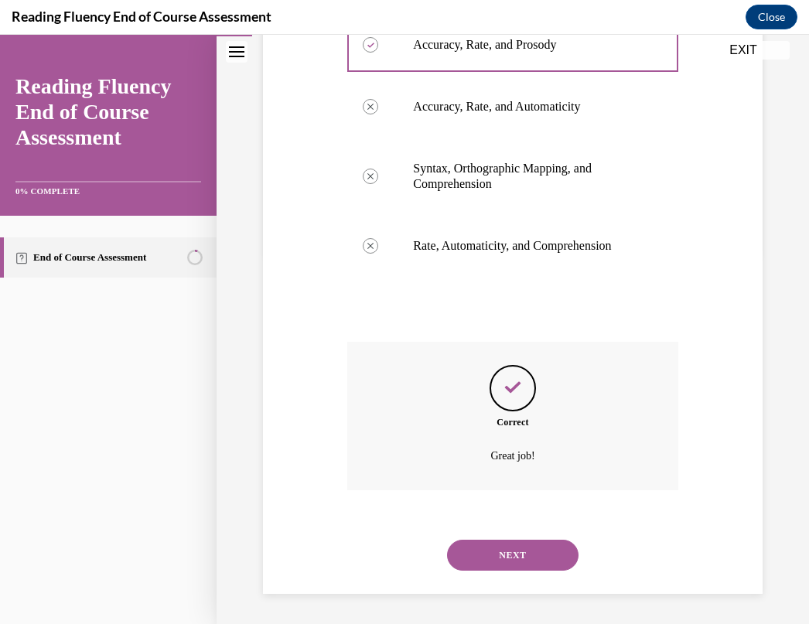
scroll to position [371, 0]
